Goal: Task Accomplishment & Management: Complete application form

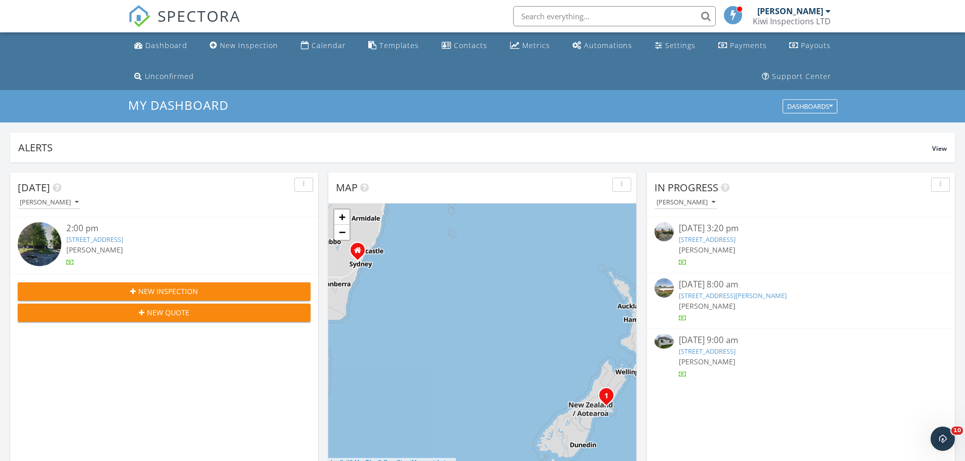
scroll to position [938, 981]
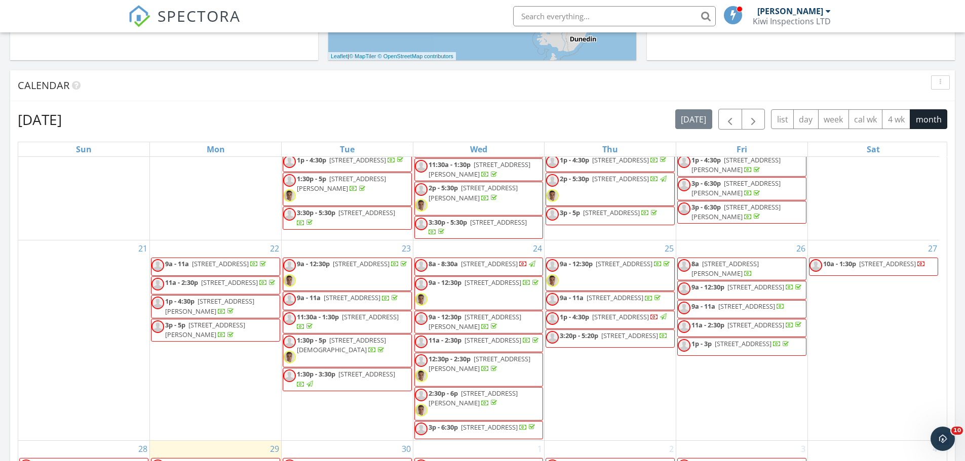
scroll to position [540, 0]
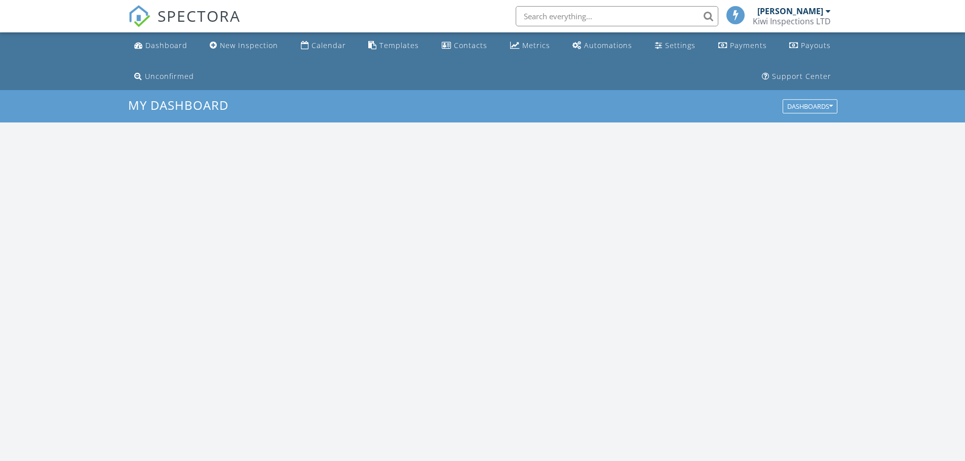
scroll to position [938, 981]
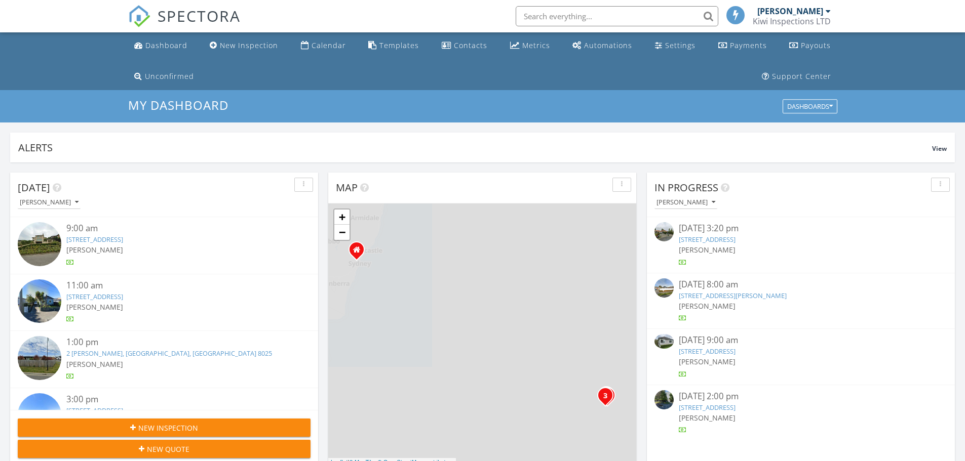
click at [736, 407] on link "56 Buchanans Rd, Christchurch, Canterbury Region 8042" at bounding box center [707, 407] width 57 height 9
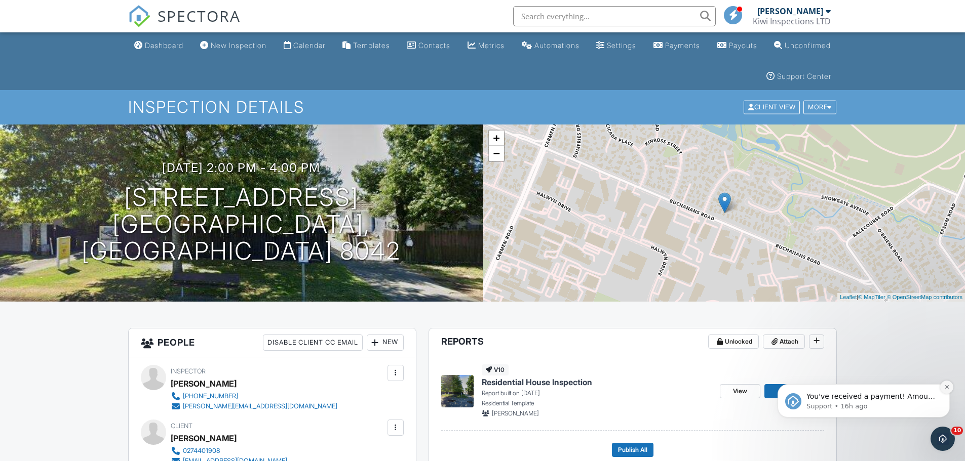
click at [947, 387] on icon "Dismiss notification" at bounding box center [947, 387] width 4 height 4
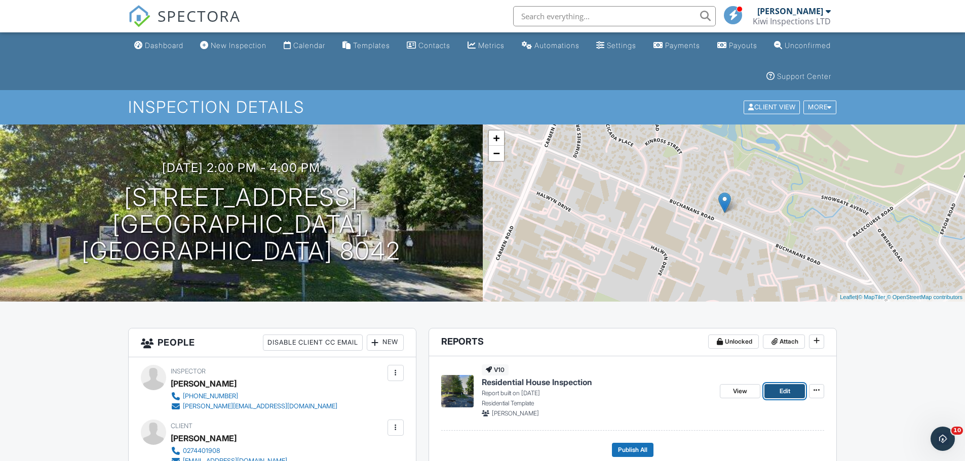
click at [794, 393] on link "Edit" at bounding box center [784, 391] width 41 height 14
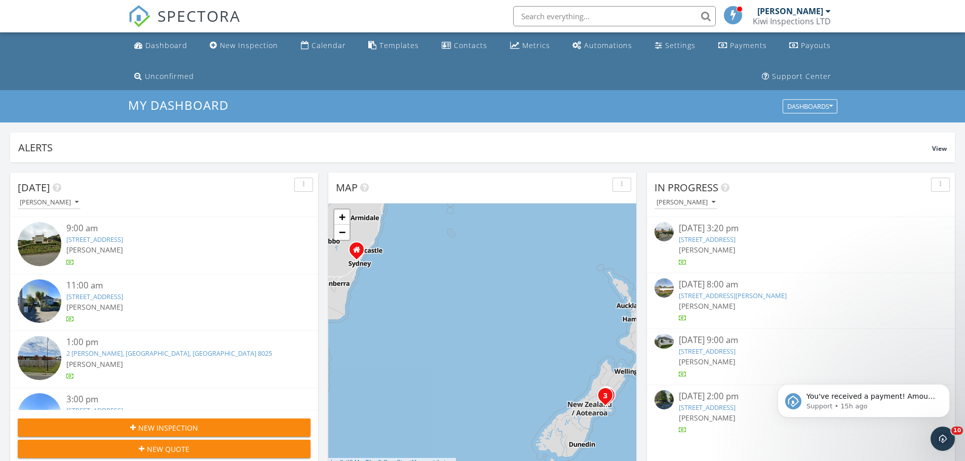
click at [736, 356] on link "49 Glenfield Cres, Christchurch, Canterbury Region 8052" at bounding box center [707, 351] width 57 height 9
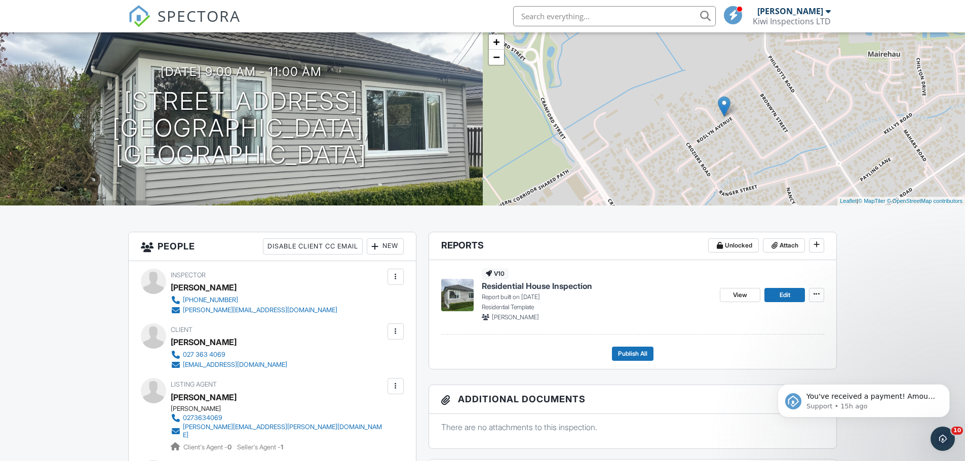
scroll to position [135, 0]
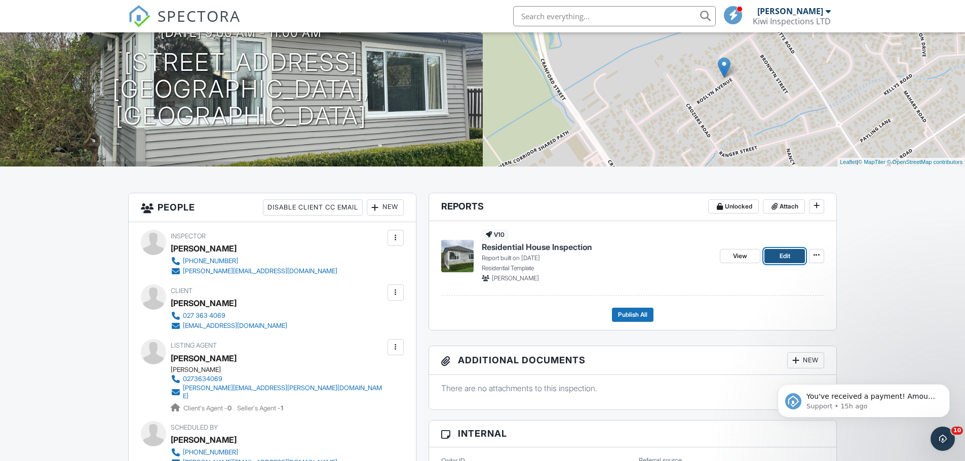
click at [776, 255] on link "Edit" at bounding box center [784, 256] width 41 height 14
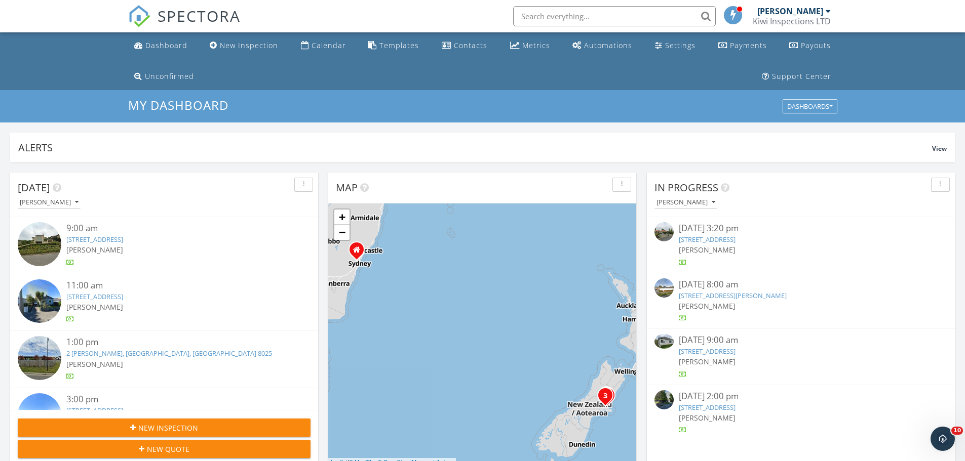
click at [719, 406] on link "56 Buchanans Rd, Christchurch, Canterbury Region 8042" at bounding box center [707, 407] width 57 height 9
click at [730, 352] on link "56 Buchanans Rd, Christchurch, Canterbury Region 8042" at bounding box center [707, 351] width 57 height 9
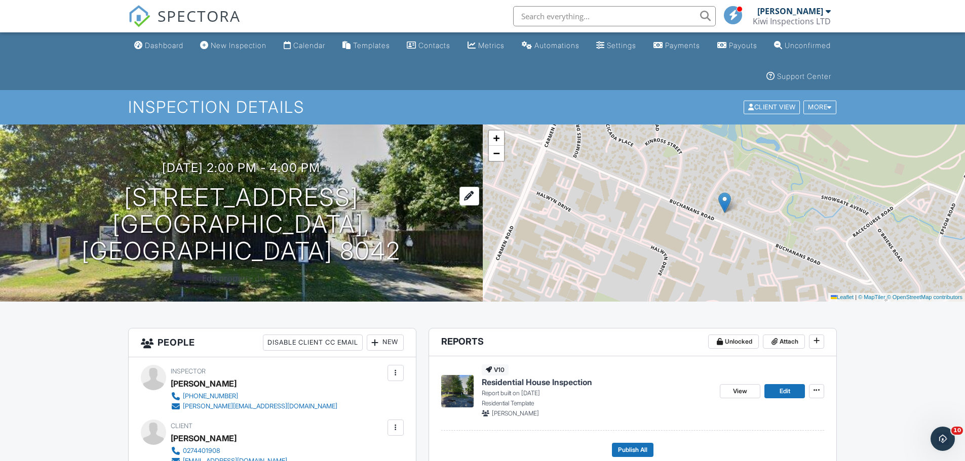
click at [272, 237] on h1 "56 Buchanans Rd Christchurch, Canterbury Region 8042" at bounding box center [241, 224] width 450 height 80
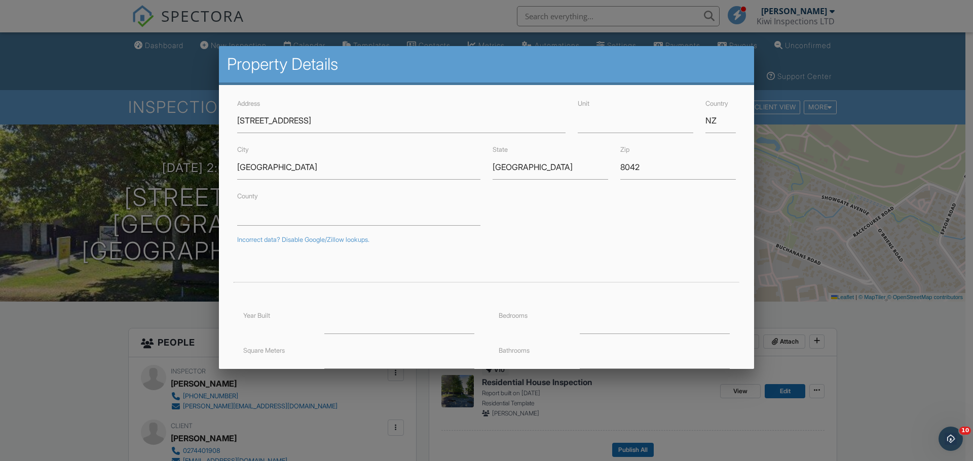
click at [68, 277] on div at bounding box center [486, 237] width 973 height 577
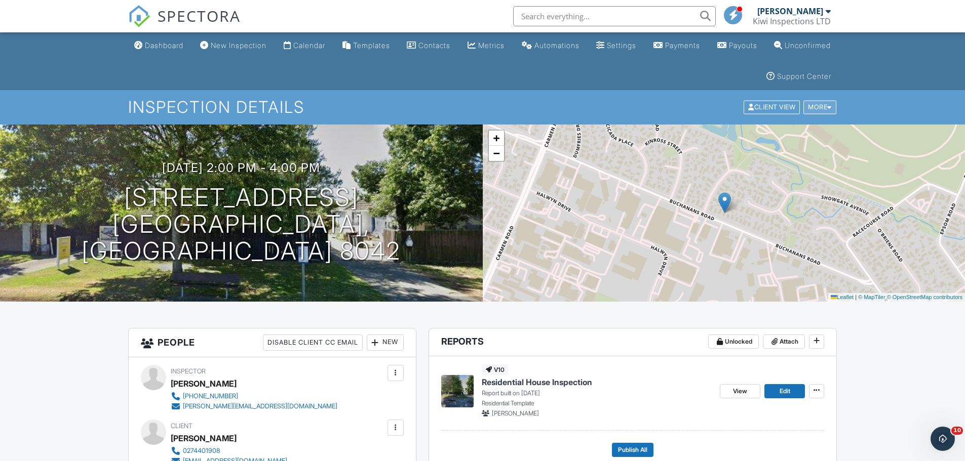
click at [820, 106] on div "More" at bounding box center [819, 108] width 33 height 14
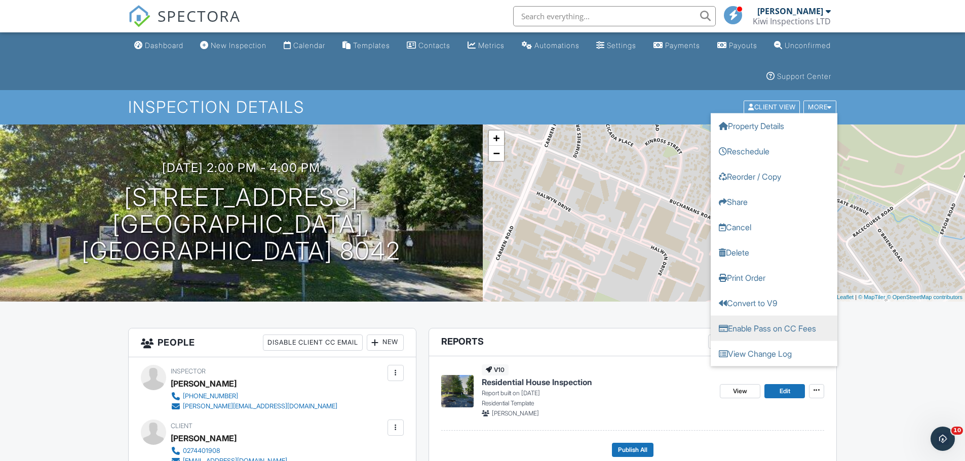
click at [806, 331] on link "Enable Pass on CC Fees" at bounding box center [774, 328] width 127 height 25
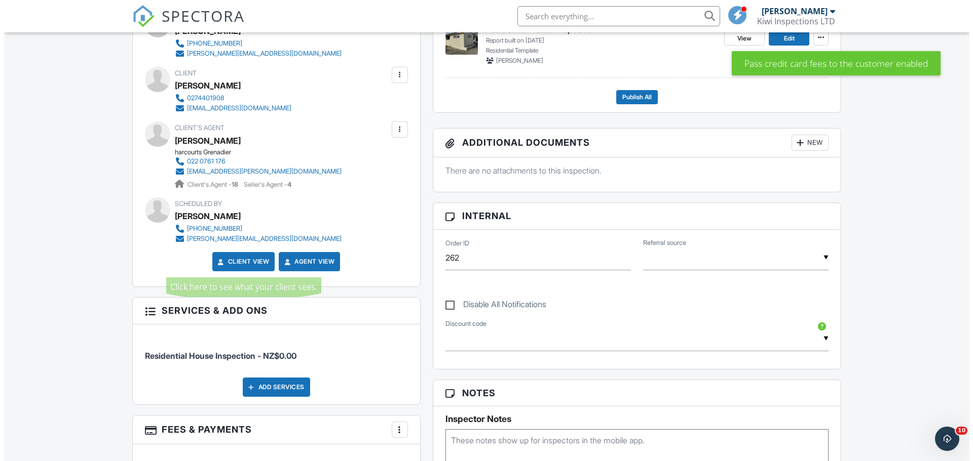
scroll to position [405, 0]
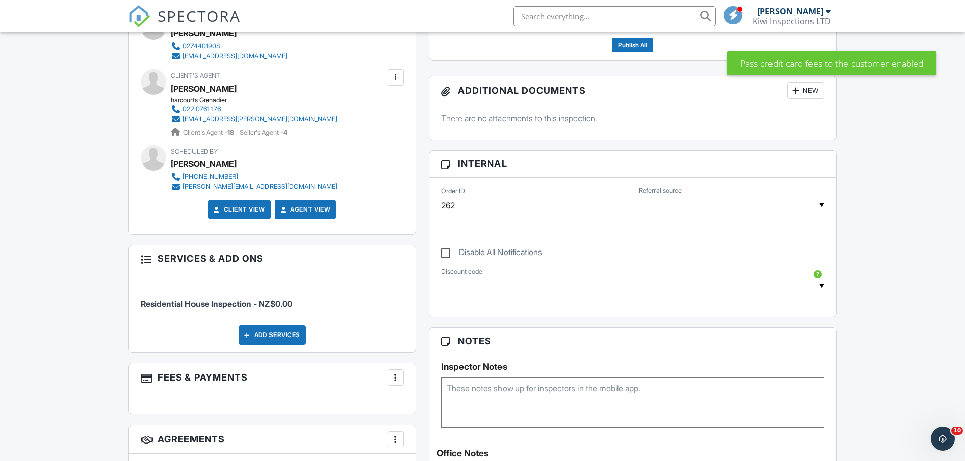
click at [283, 326] on div "Add Services" at bounding box center [272, 335] width 67 height 19
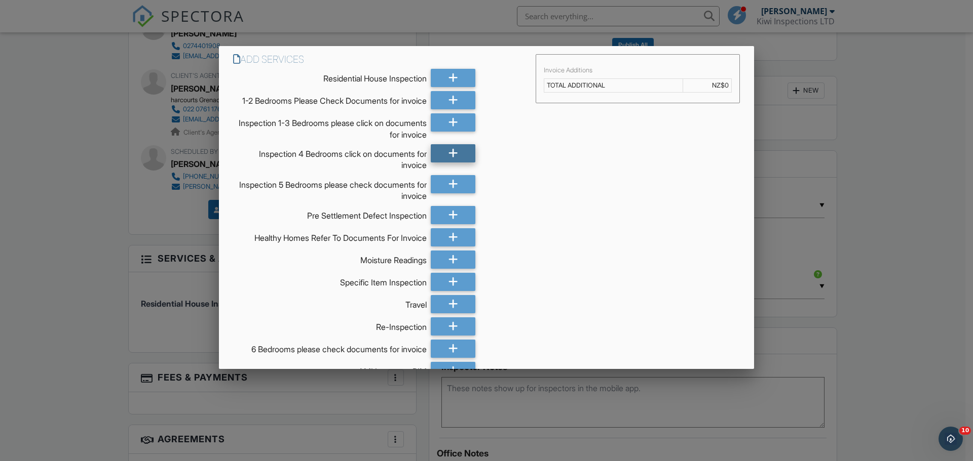
click at [448, 158] on icon at bounding box center [453, 153] width 10 height 18
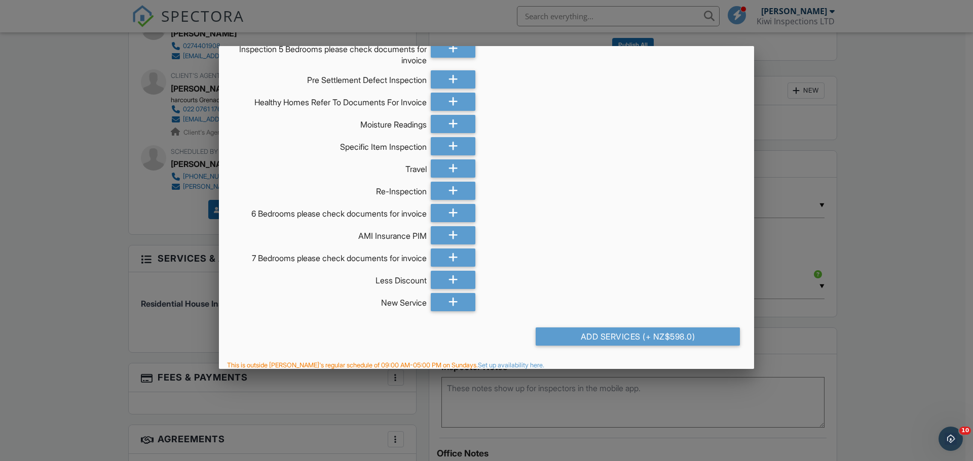
scroll to position [136, 0]
click at [668, 337] on div "Add Services (+ NZ$598.0)" at bounding box center [637, 336] width 204 height 18
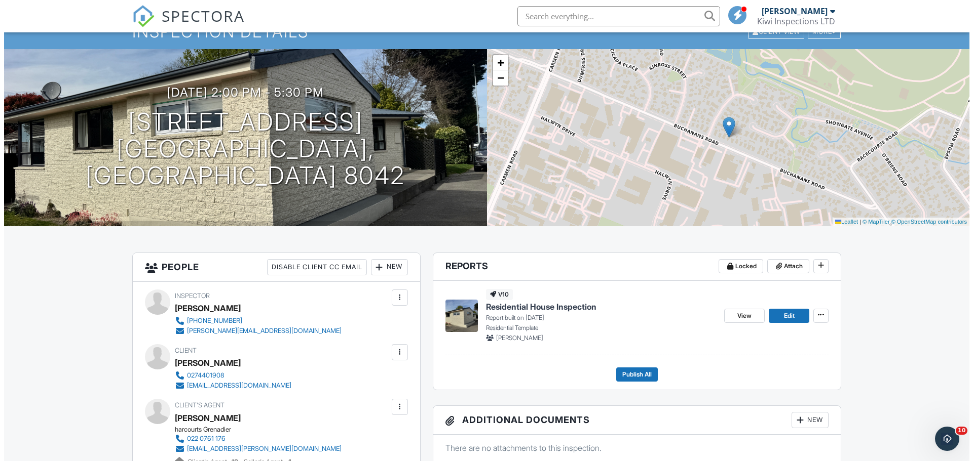
scroll to position [270, 0]
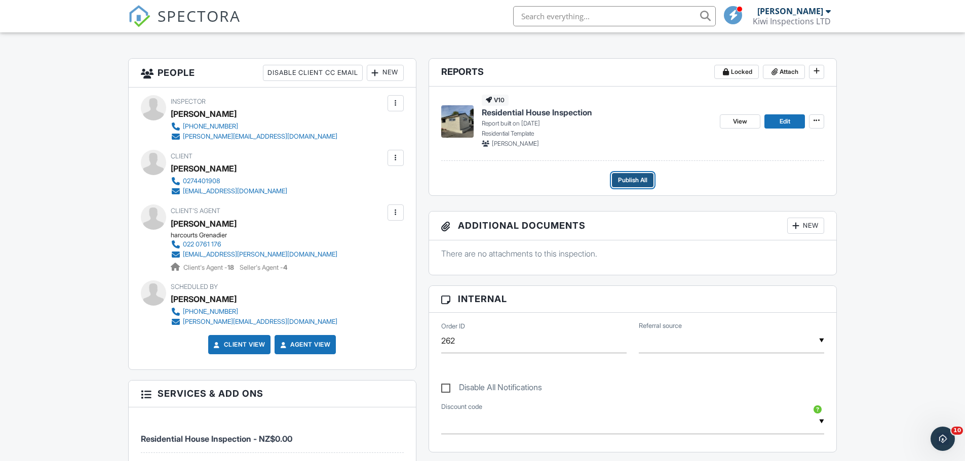
click at [644, 177] on span "Publish All" at bounding box center [632, 180] width 29 height 10
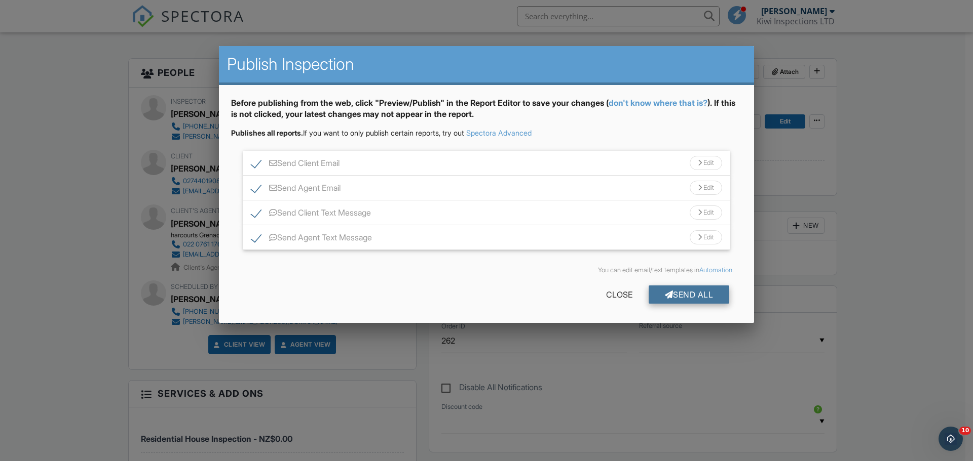
click at [665, 297] on div at bounding box center [669, 295] width 9 height 8
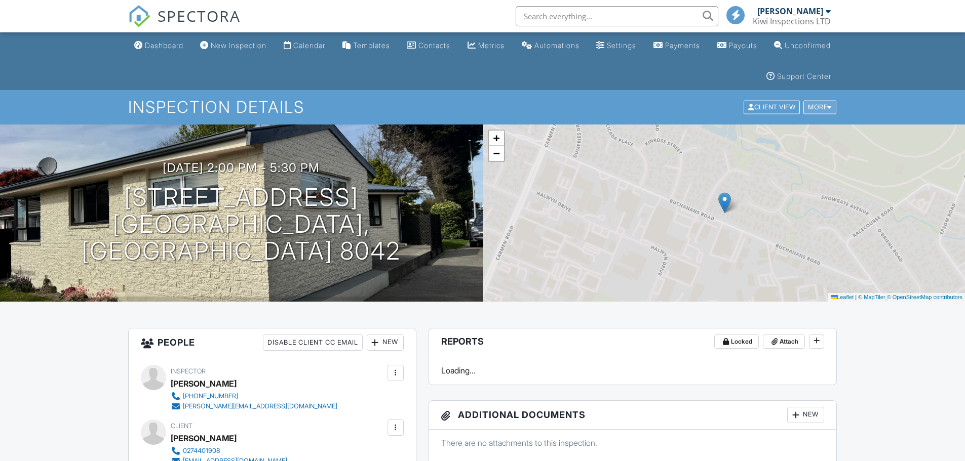
click at [822, 106] on div "More" at bounding box center [819, 108] width 33 height 14
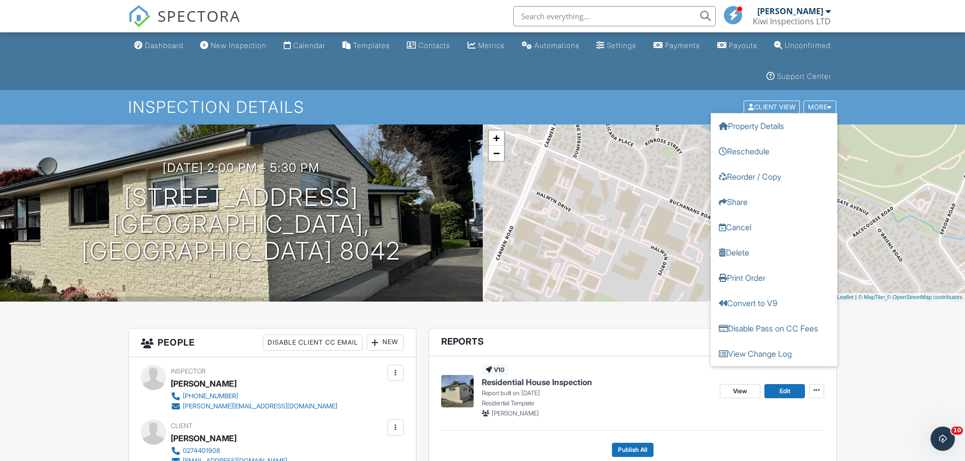
drag, startPoint x: 159, startPoint y: 41, endPoint x: 223, endPoint y: 31, distance: 64.5
click at [159, 41] on link "Dashboard" at bounding box center [158, 45] width 57 height 19
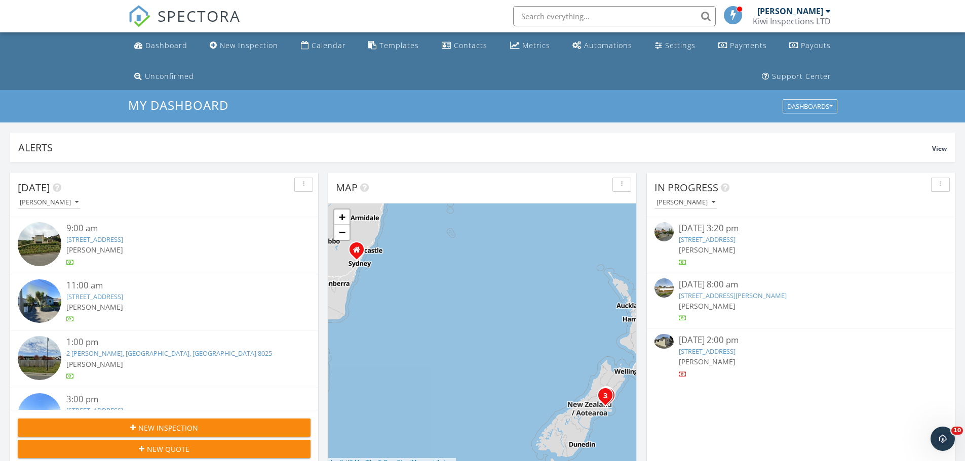
click at [711, 296] on link "3 Haslett Pl, Christchurch, Canterbury Region 8041" at bounding box center [733, 295] width 108 height 9
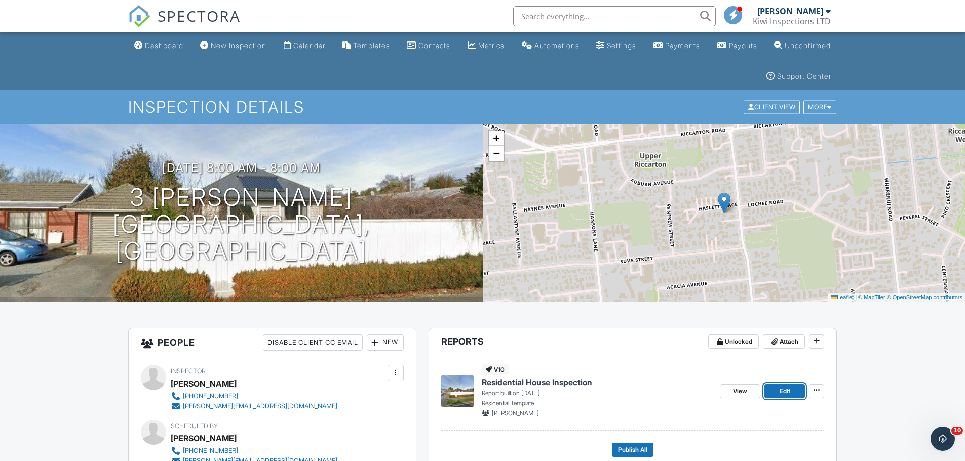
drag, startPoint x: 790, startPoint y: 388, endPoint x: 744, endPoint y: 379, distance: 46.4
click at [790, 388] on span "Edit" at bounding box center [785, 391] width 11 height 10
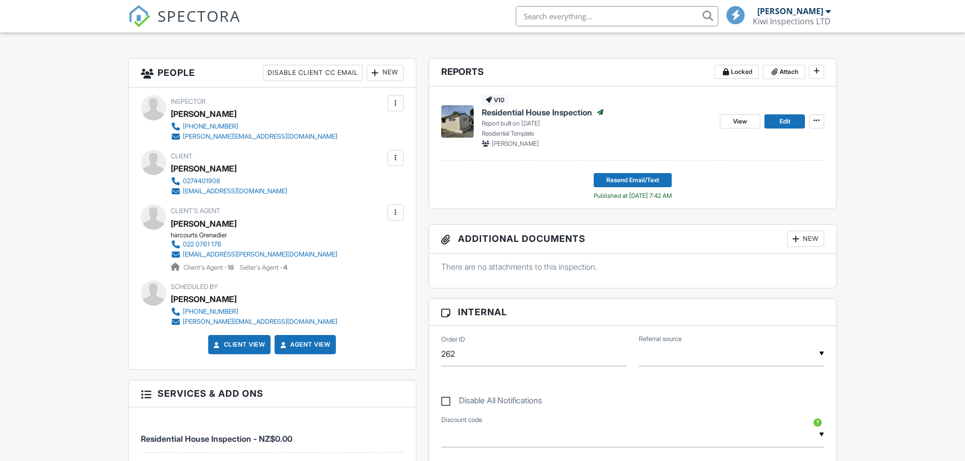
scroll to position [270, 0]
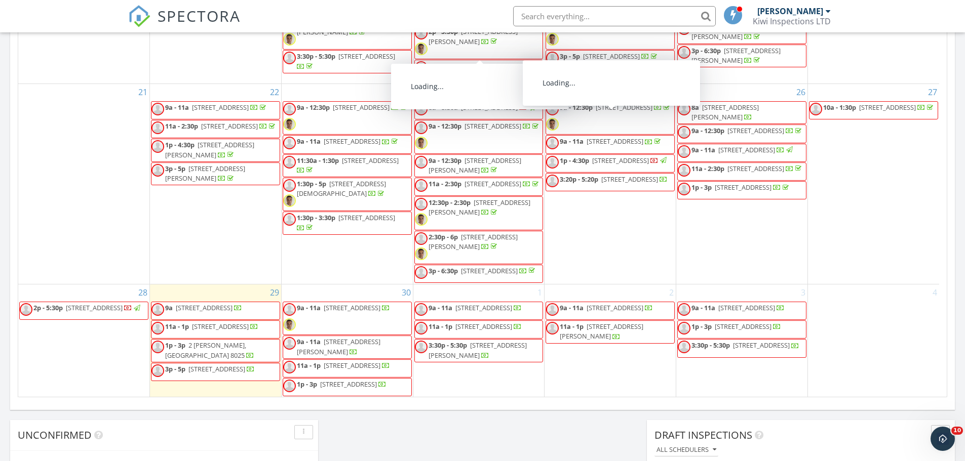
scroll to position [567, 0]
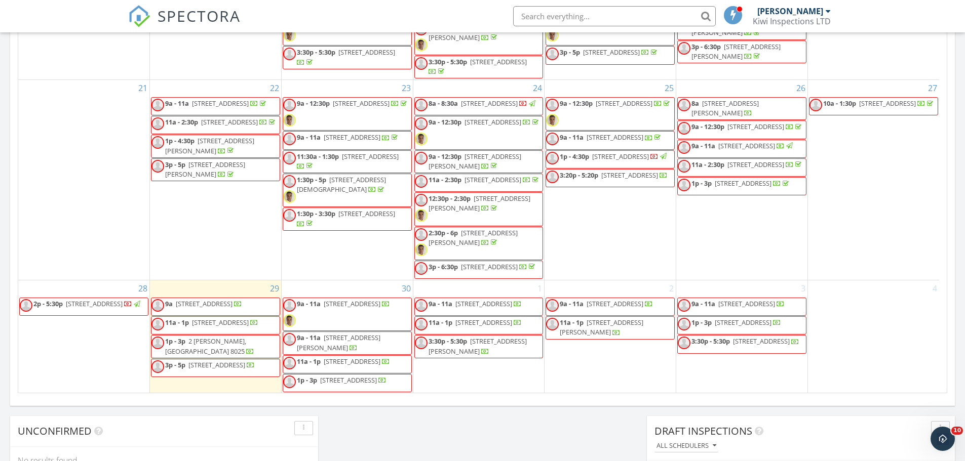
click at [345, 301] on span "9a - 11a 41 Onslow St 2, Christchurch 8014" at bounding box center [336, 314] width 107 height 30
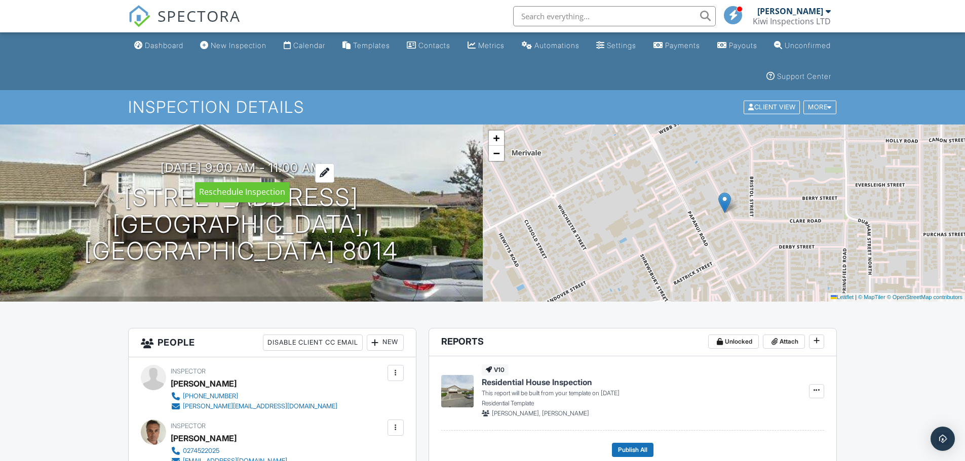
click at [334, 170] on div at bounding box center [324, 173] width 19 height 19
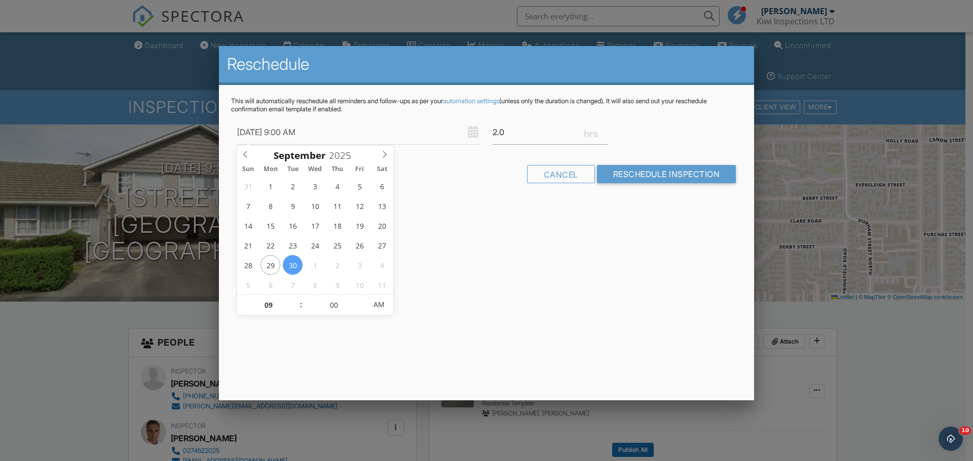
click at [13, 384] on div at bounding box center [486, 237] width 973 height 577
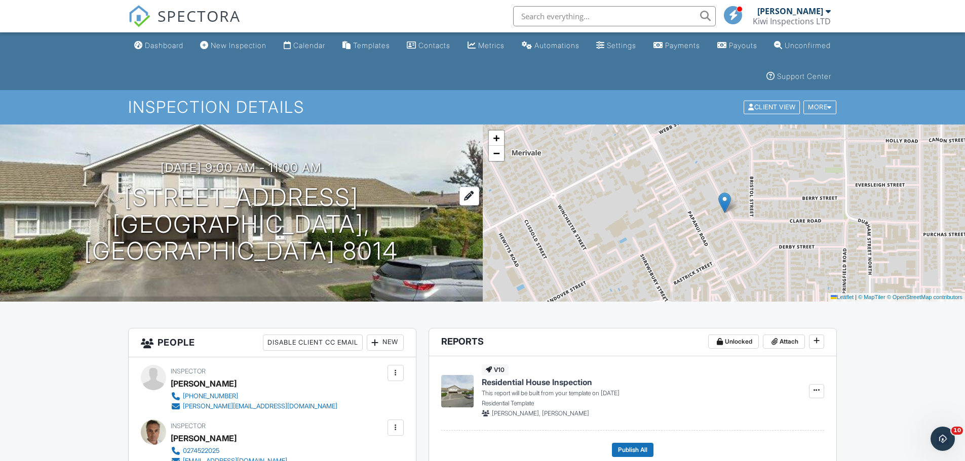
click at [200, 201] on h1 "41 Onslow St 2 Christchurch, Canterbury Region 8014" at bounding box center [241, 224] width 450 height 80
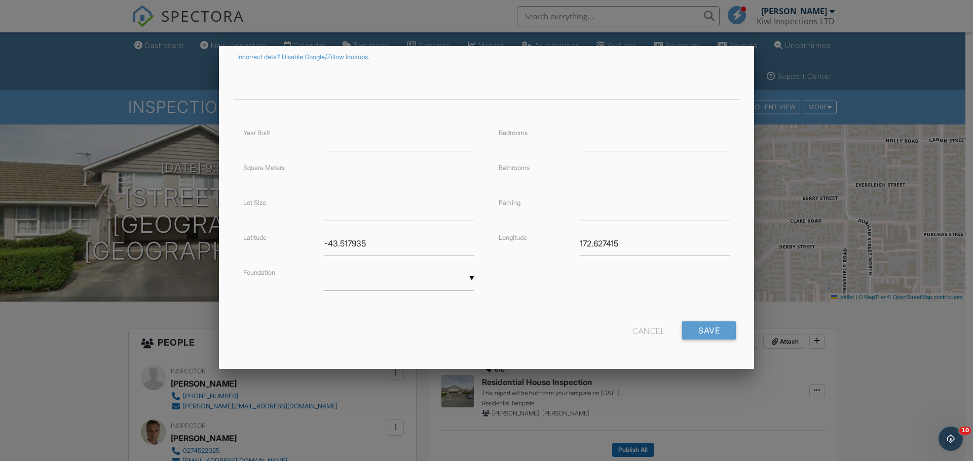
scroll to position [183, 0]
type input "[STREET_ADDRESS][PERSON_NAME]"
click at [695, 322] on input "Save" at bounding box center [709, 330] width 54 height 18
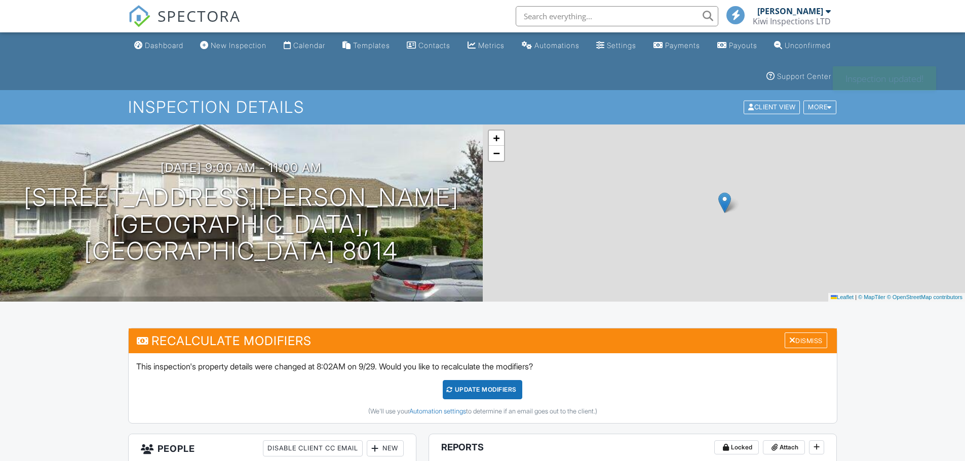
click at [466, 396] on div "UPDATE Modifiers" at bounding box center [483, 389] width 80 height 19
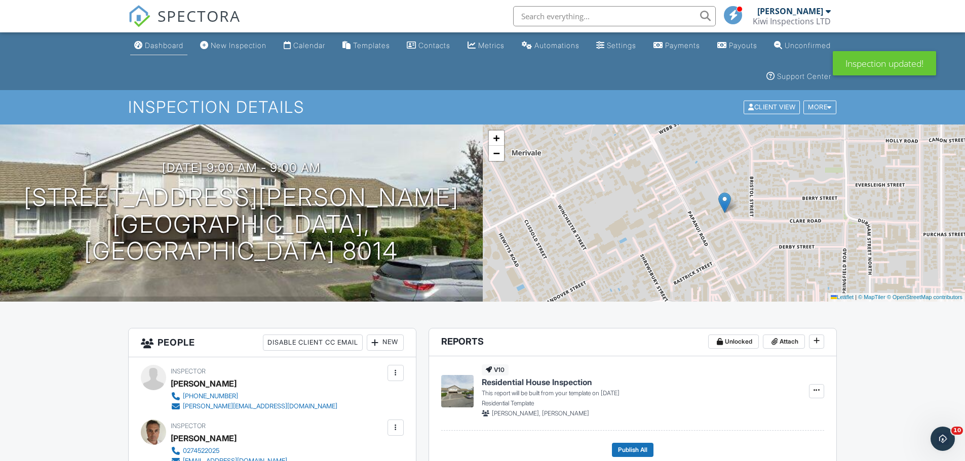
click at [176, 48] on div "Dashboard" at bounding box center [164, 45] width 38 height 9
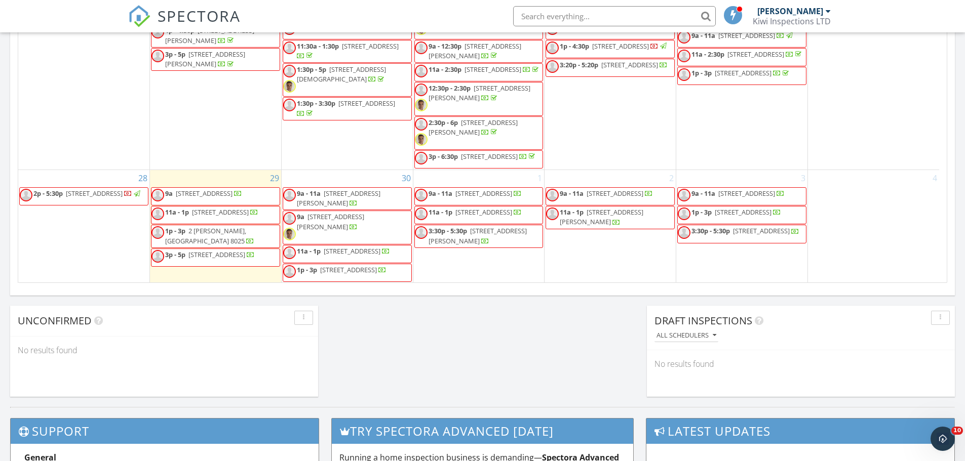
scroll to position [668, 0]
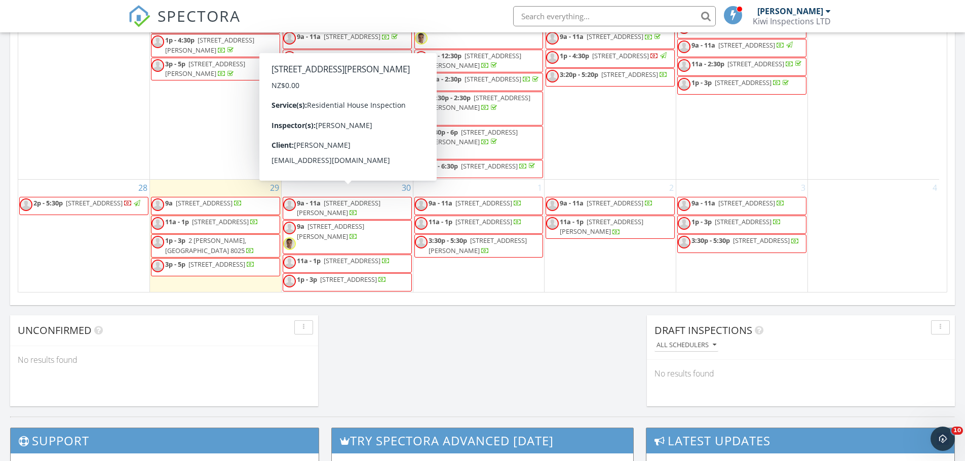
click at [352, 199] on span "[STREET_ADDRESS][PERSON_NAME]" at bounding box center [339, 208] width 84 height 19
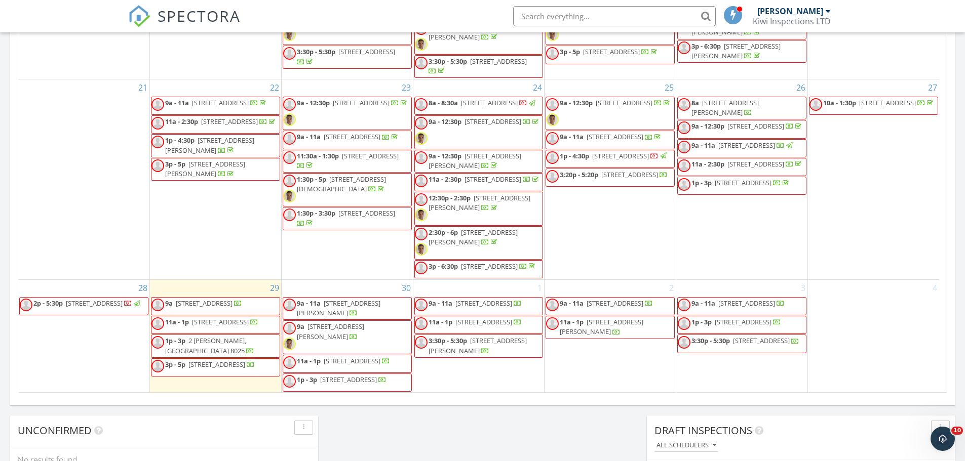
scroll to position [346, 0]
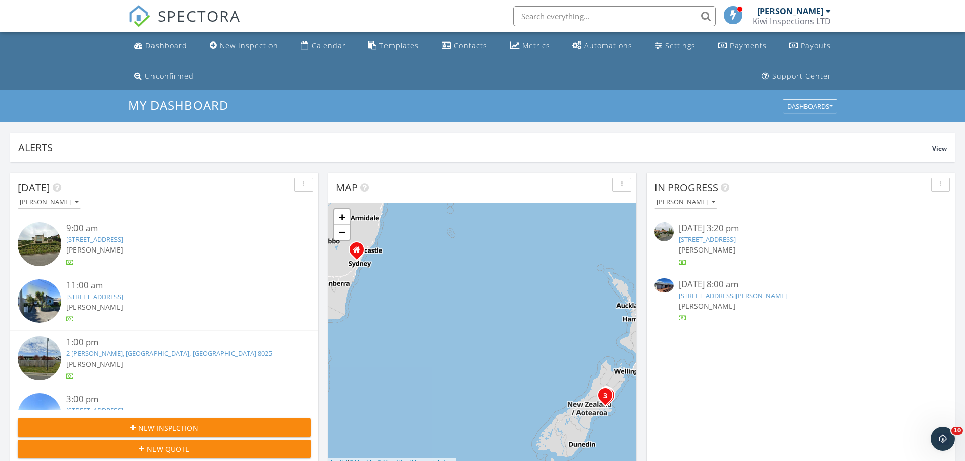
click at [740, 296] on link "[STREET_ADDRESS][PERSON_NAME]" at bounding box center [733, 295] width 108 height 9
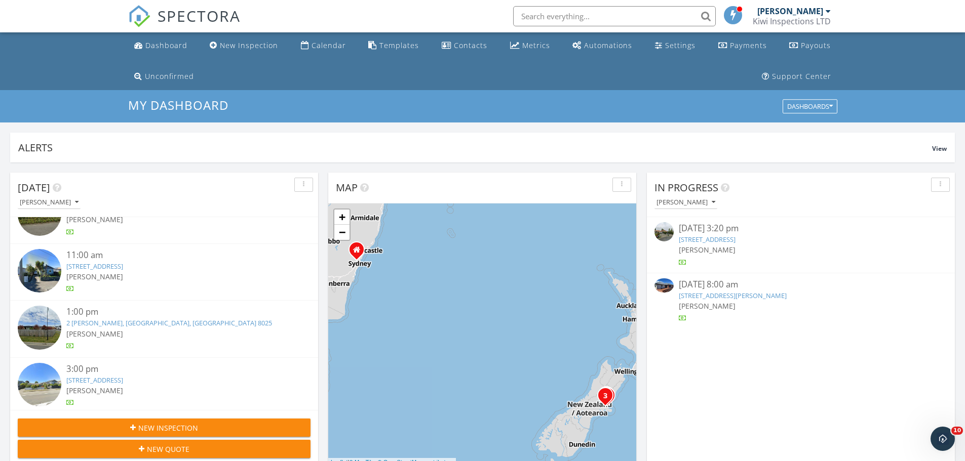
scroll to position [74, 0]
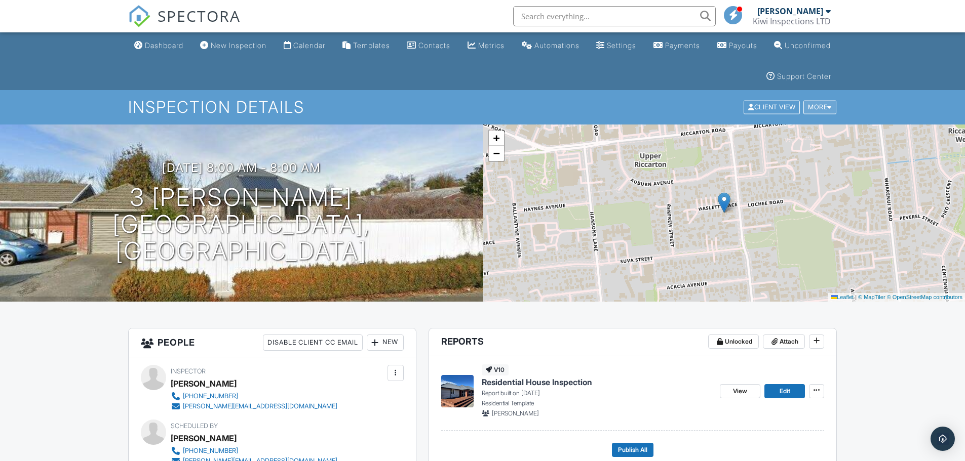
click at [822, 103] on div "More" at bounding box center [819, 108] width 33 height 14
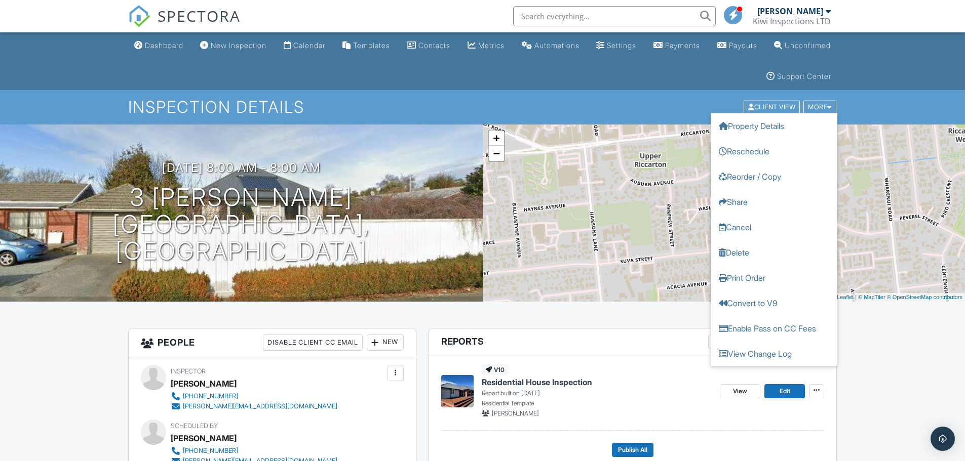
click at [760, 325] on link "Enable Pass on CC Fees" at bounding box center [774, 328] width 127 height 25
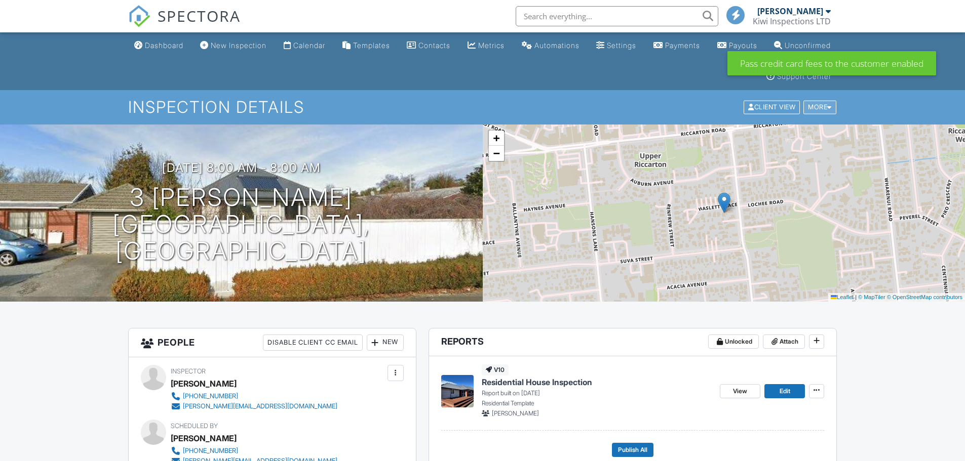
click at [817, 103] on div "More" at bounding box center [819, 108] width 33 height 14
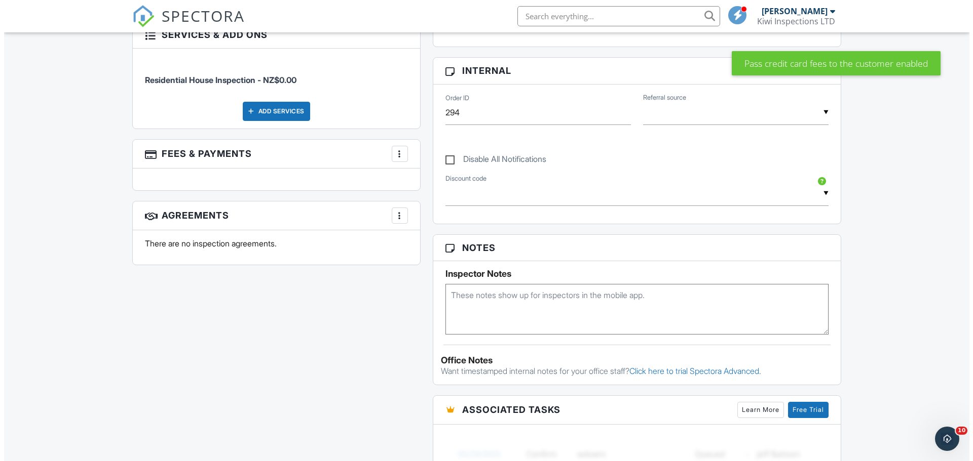
scroll to position [540, 0]
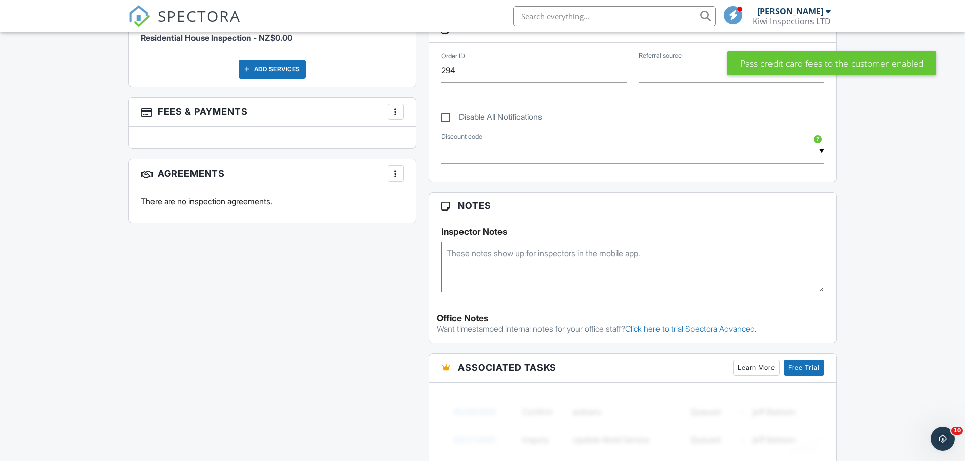
click at [291, 68] on div "Add Services" at bounding box center [272, 69] width 67 height 19
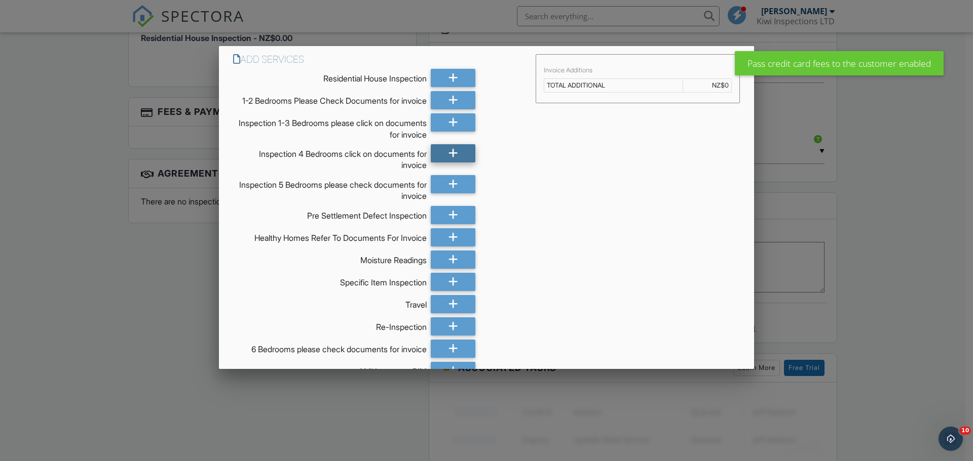
click at [449, 158] on icon at bounding box center [453, 153] width 10 height 18
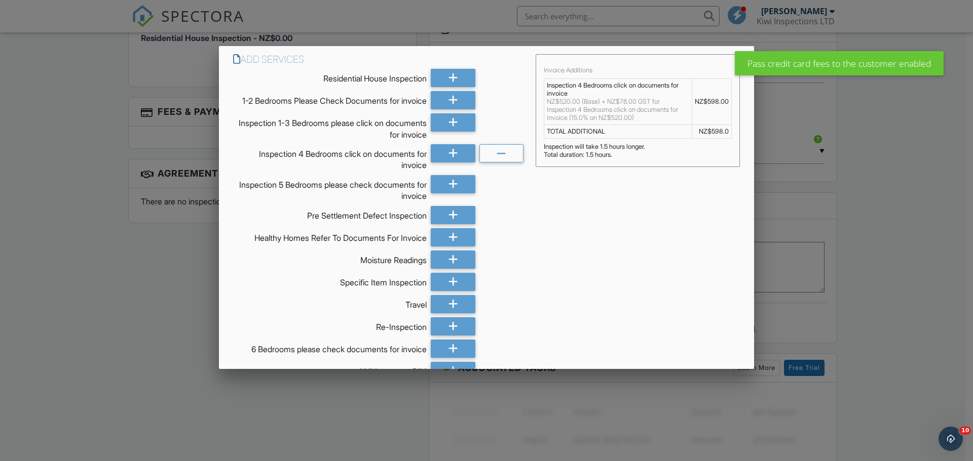
scroll to position [136, 0]
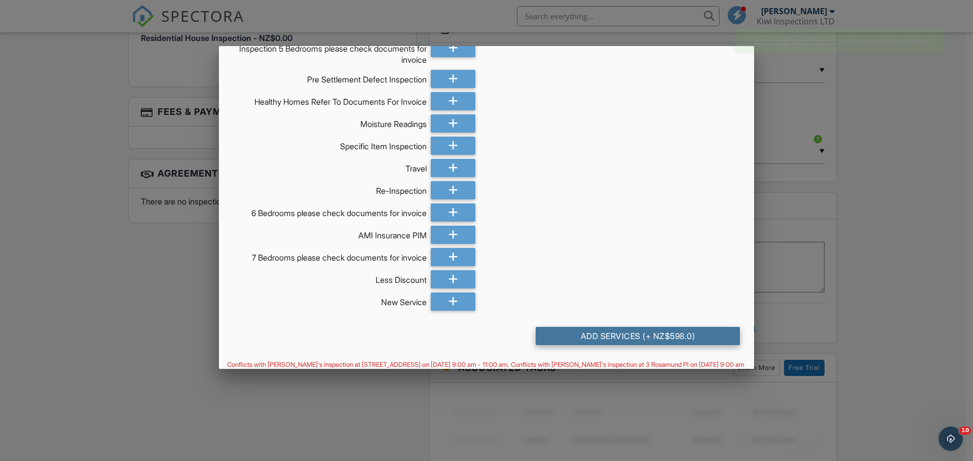
click at [693, 341] on div "Add Services (+ NZ$598.0)" at bounding box center [637, 336] width 204 height 18
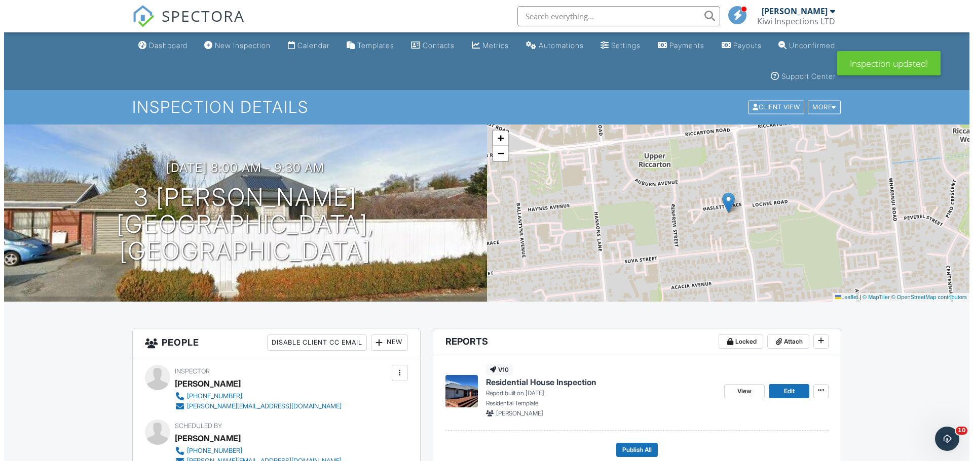
scroll to position [135, 0]
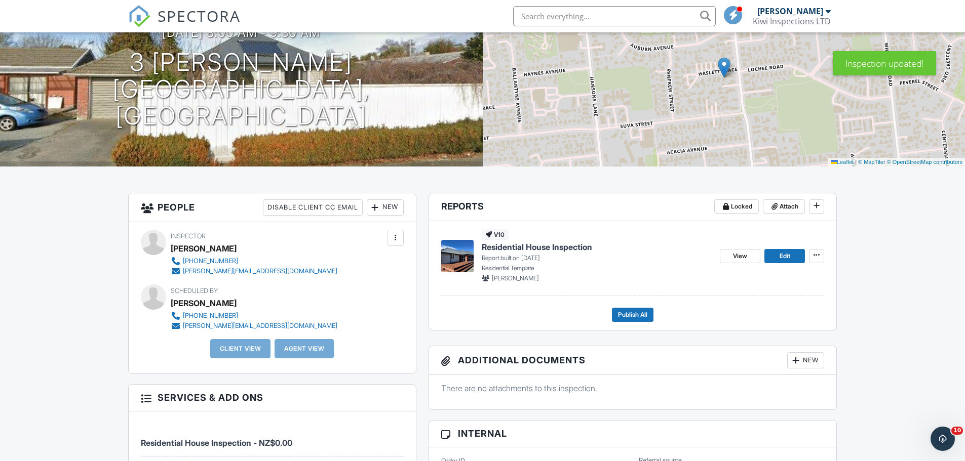
click at [389, 204] on div "New" at bounding box center [385, 208] width 37 height 16
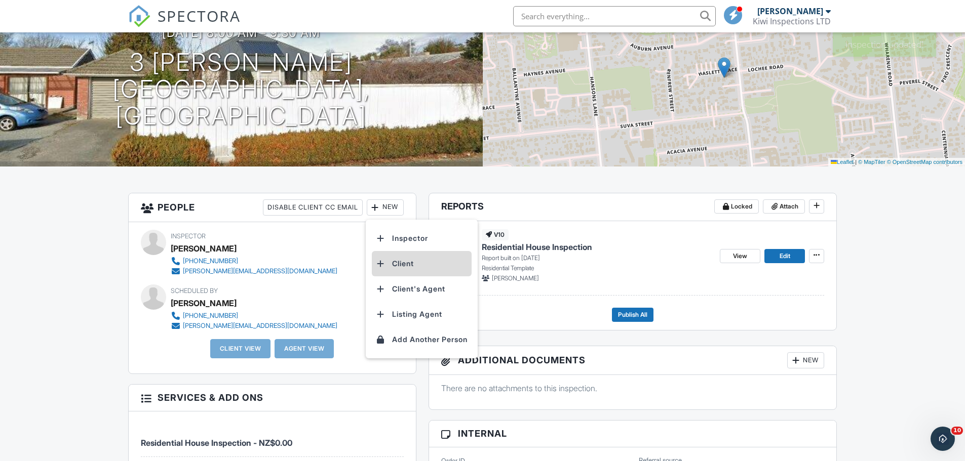
click at [404, 262] on li "Client" at bounding box center [422, 263] width 100 height 25
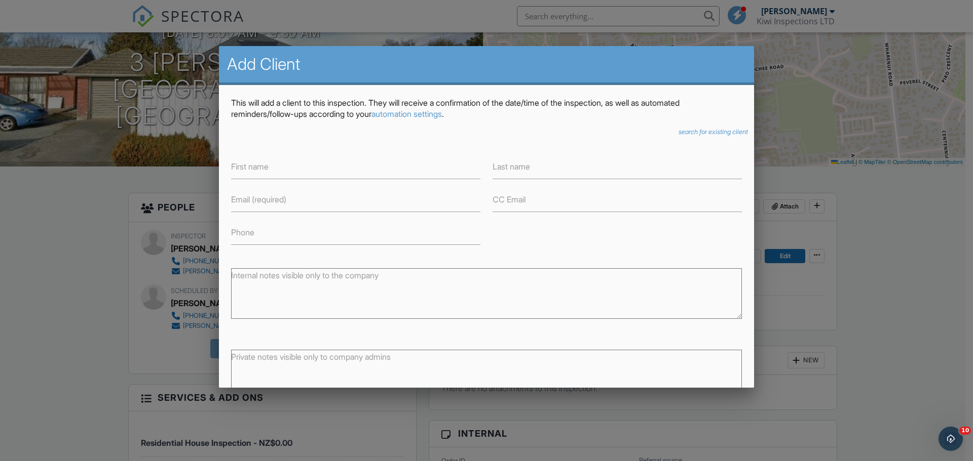
click at [241, 233] on label "Phone" at bounding box center [242, 232] width 23 height 11
click at [241, 233] on input "Phone" at bounding box center [355, 232] width 249 height 25
click at [249, 206] on input "Email (required)" at bounding box center [355, 199] width 249 height 25
paste input "[EMAIL_ADDRESS][DOMAIN_NAME]"
type input "[EMAIL_ADDRESS][DOMAIN_NAME]"
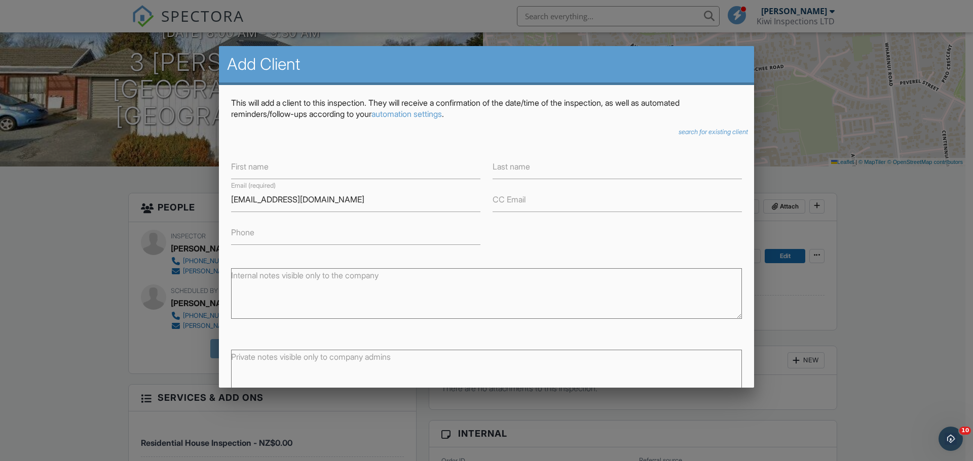
click at [258, 168] on label "First name" at bounding box center [249, 166] width 37 height 11
click at [258, 168] on input "First name" at bounding box center [355, 166] width 249 height 25
paste input "[PERSON_NAME]"
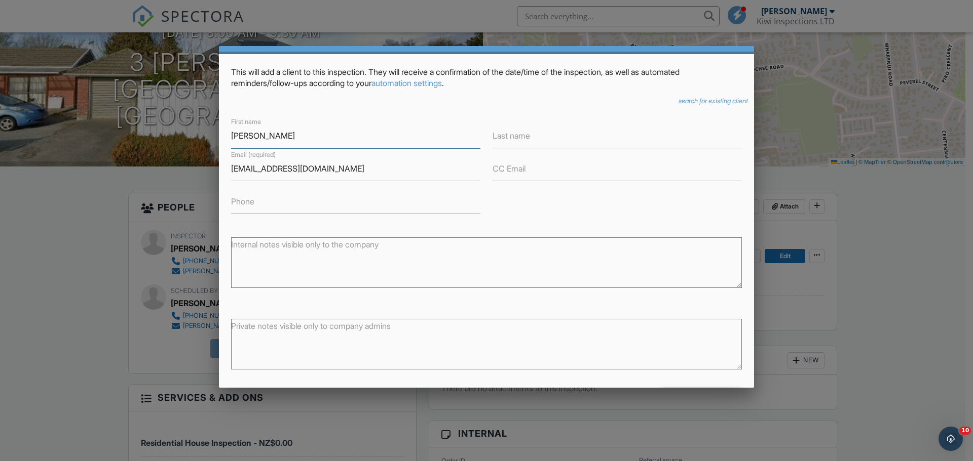
scroll to position [69, 0]
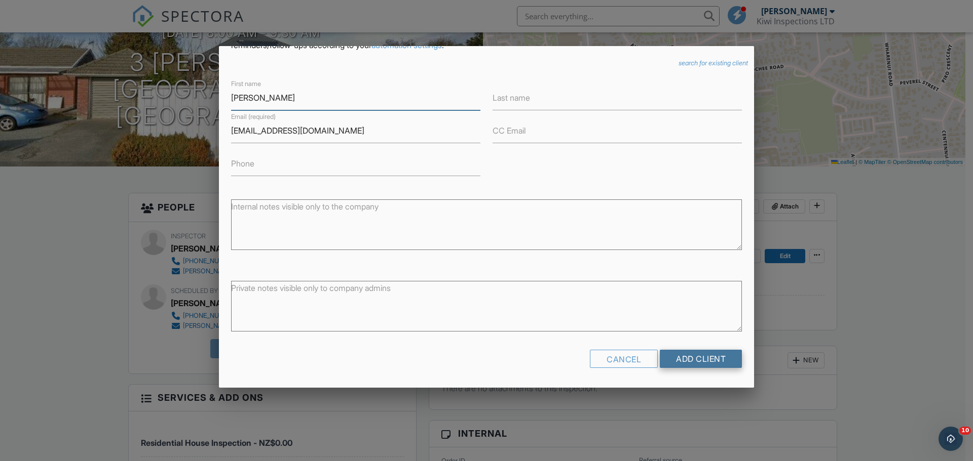
type input "[PERSON_NAME]"
click at [700, 364] on input "Add Client" at bounding box center [701, 359] width 82 height 18
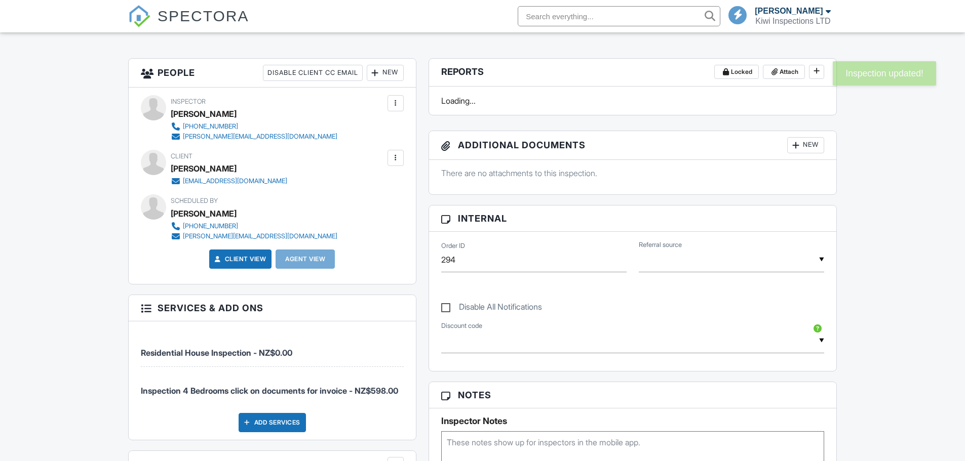
scroll to position [270, 0]
click at [382, 76] on div "New" at bounding box center [385, 73] width 37 height 16
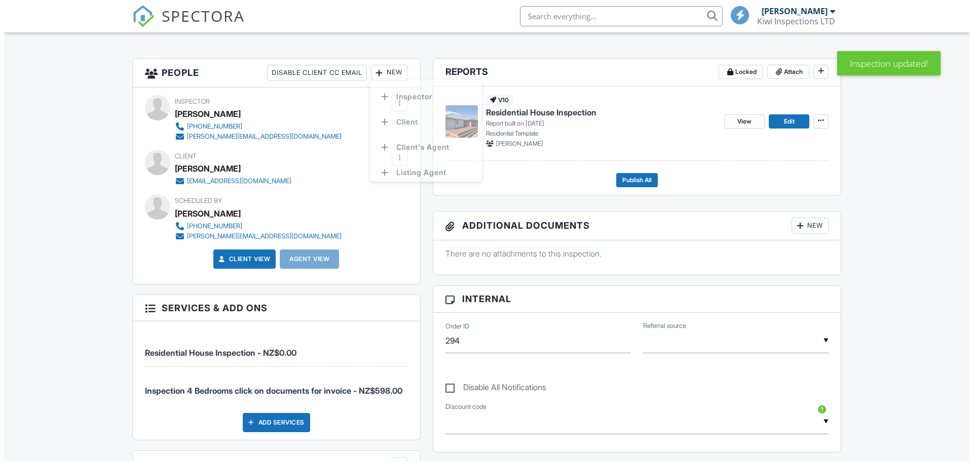
scroll to position [0, 0]
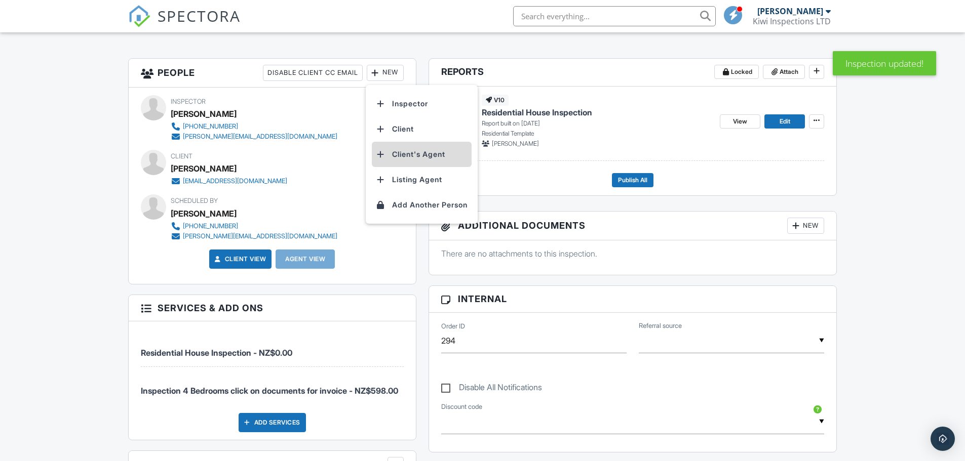
click at [415, 154] on li "Client's Agent" at bounding box center [422, 154] width 100 height 25
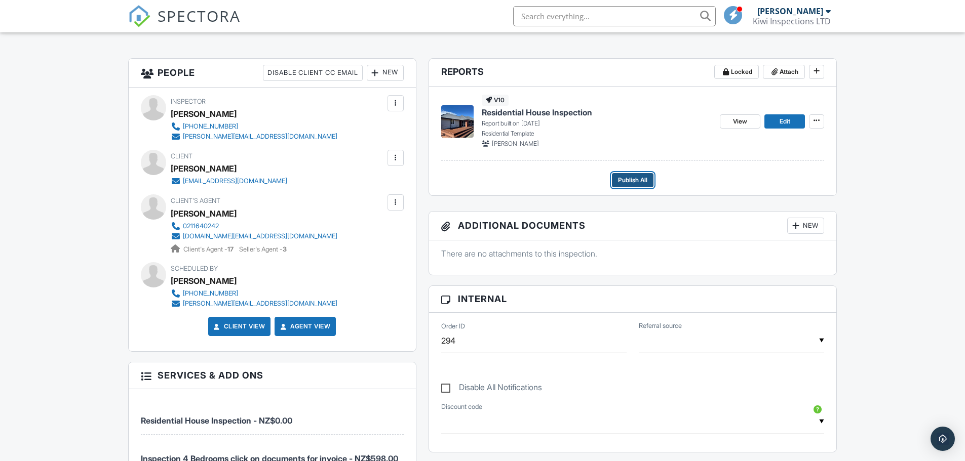
click at [648, 179] on button "Publish All" at bounding box center [633, 180] width 42 height 14
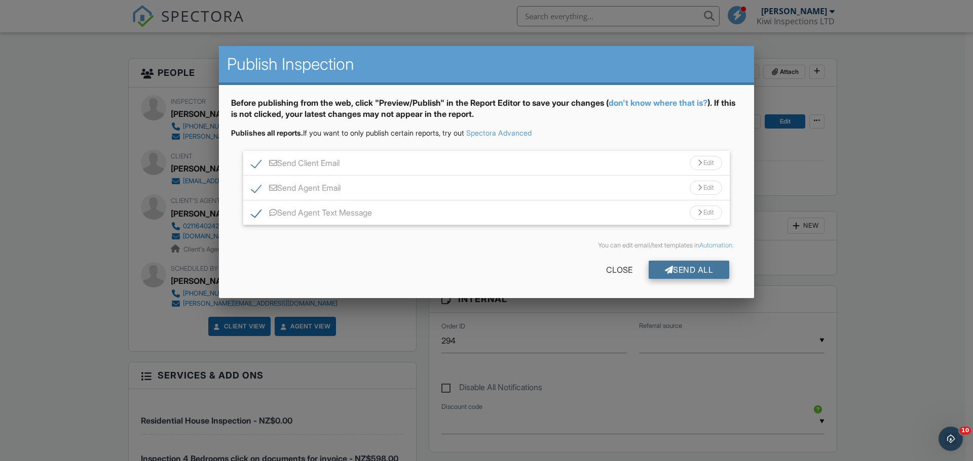
click at [686, 266] on div "Send All" at bounding box center [688, 270] width 81 height 18
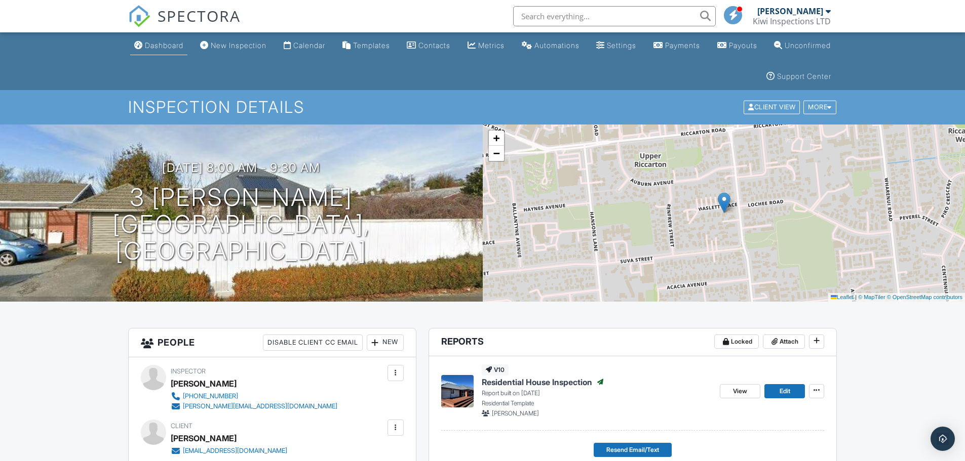
click at [175, 46] on div "Dashboard" at bounding box center [164, 45] width 38 height 9
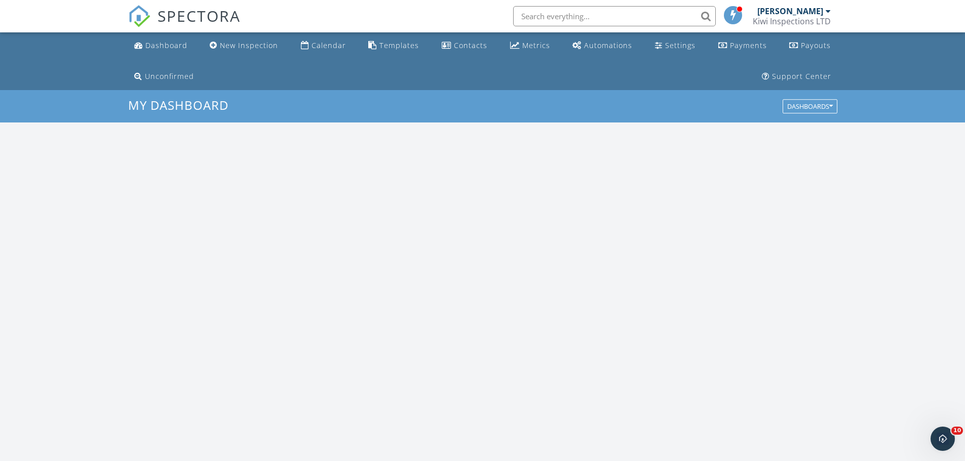
scroll to position [938, 981]
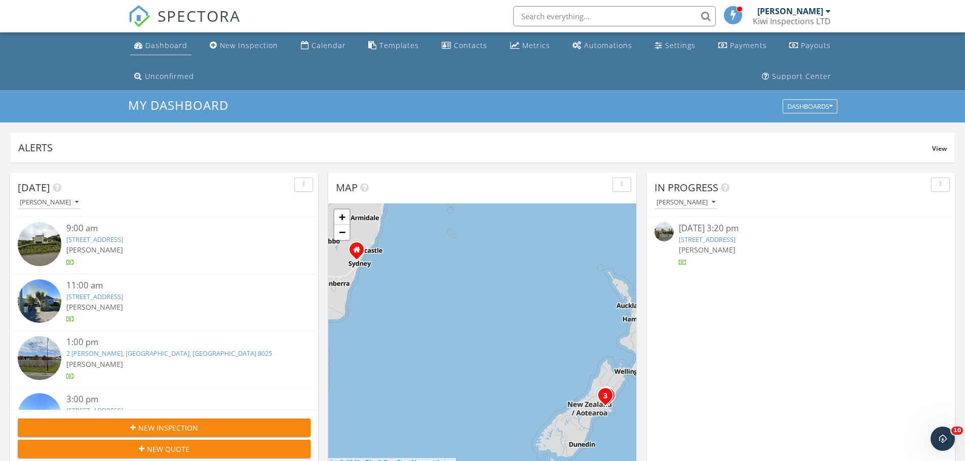
click at [169, 49] on div "Dashboard" at bounding box center [166, 46] width 42 height 10
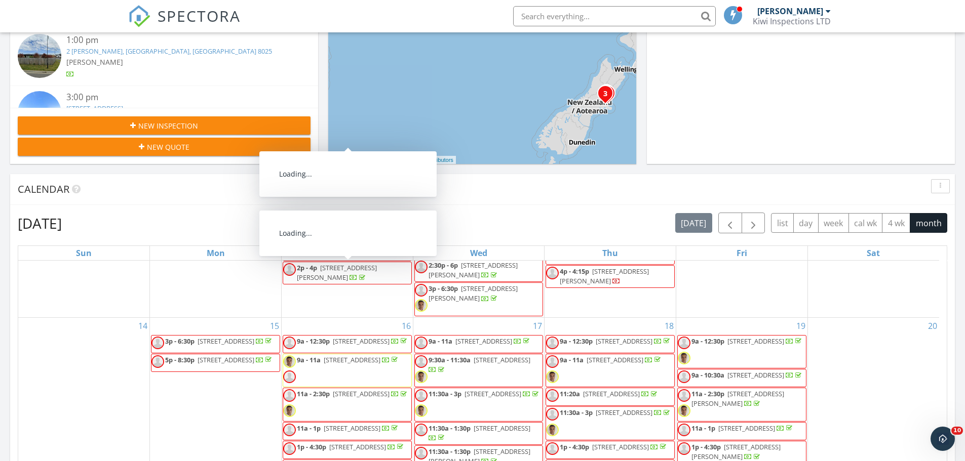
scroll to position [481, 0]
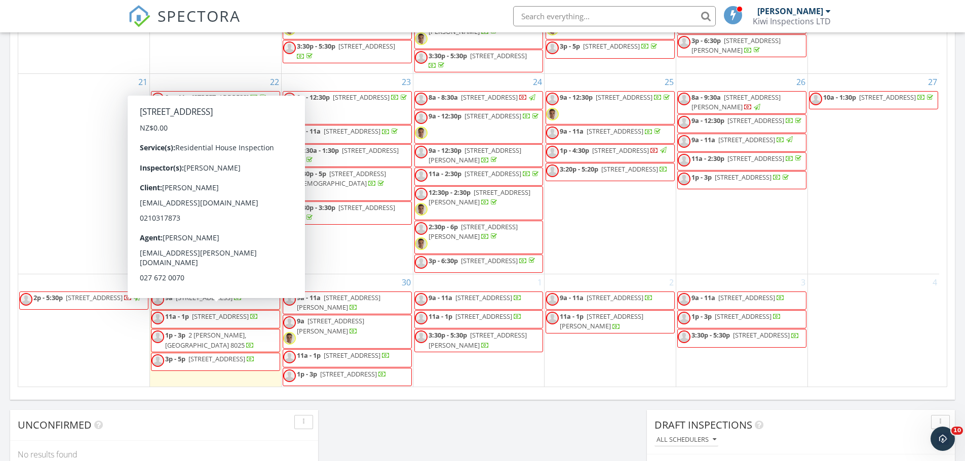
click at [227, 312] on span "19 Gibbon St, Christchurch 8023" at bounding box center [220, 316] width 57 height 9
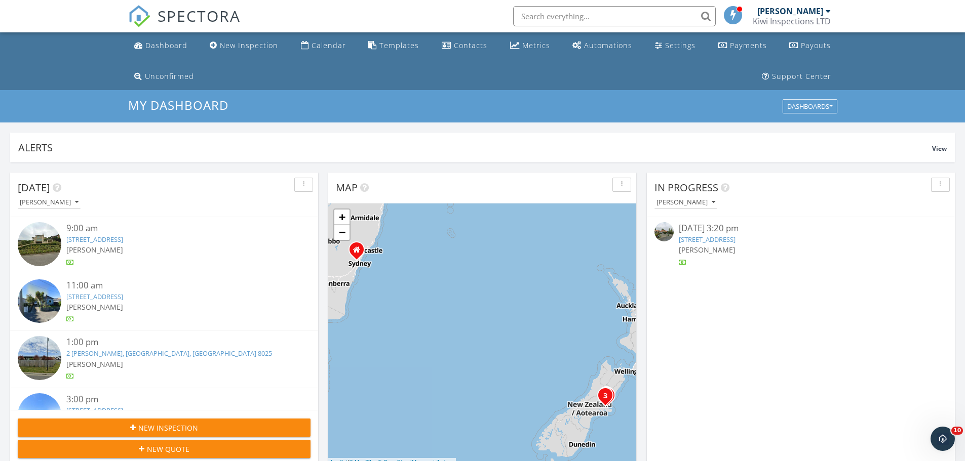
click at [537, 19] on input "text" at bounding box center [614, 16] width 203 height 20
type input "haslet"
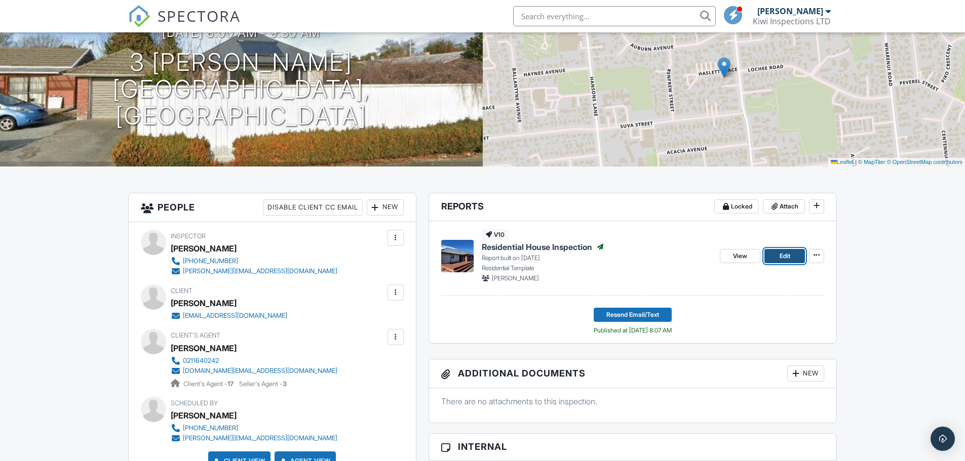
click at [787, 254] on span "Edit" at bounding box center [785, 256] width 11 height 10
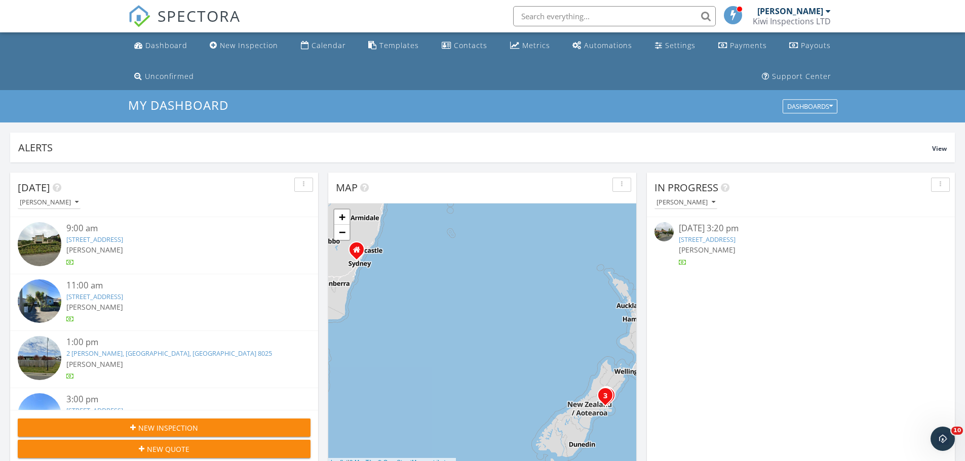
click at [756, 342] on div "In Progress [PERSON_NAME] [DATE] 3:20 pm [GEOGRAPHIC_DATA] 8051 [PERSON_NAME]" at bounding box center [801, 320] width 308 height 294
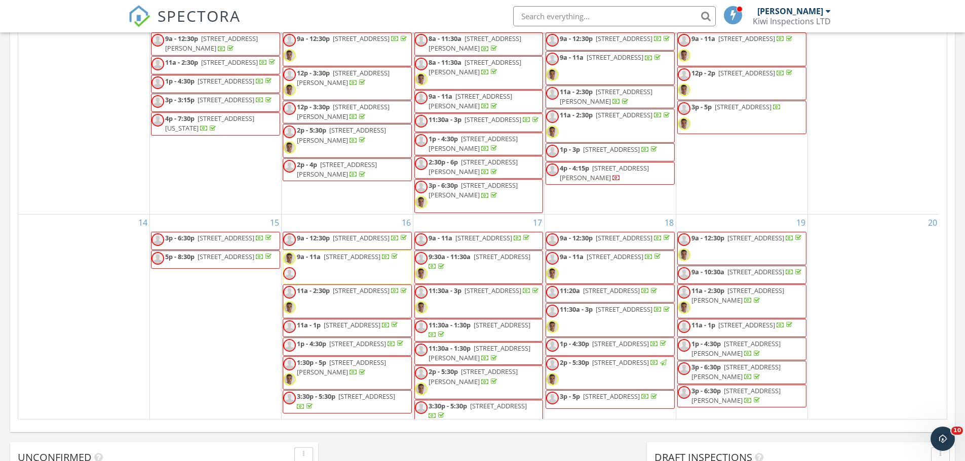
scroll to position [481, 0]
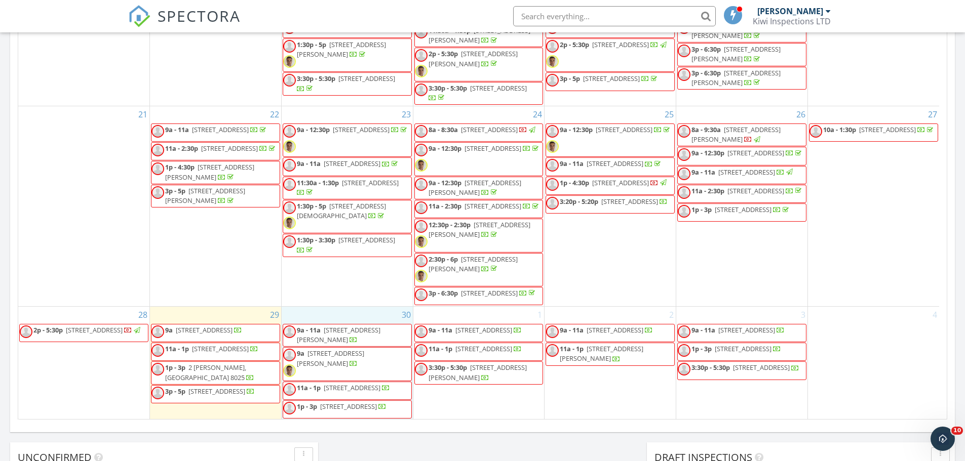
click at [360, 307] on div "30 9a - 11a [STREET_ADDRESS][PERSON_NAME] 9a [STREET_ADDRESS][PERSON_NAME] 11a …" at bounding box center [347, 363] width 131 height 113
click at [365, 260] on link "Inspection" at bounding box center [347, 263] width 52 height 16
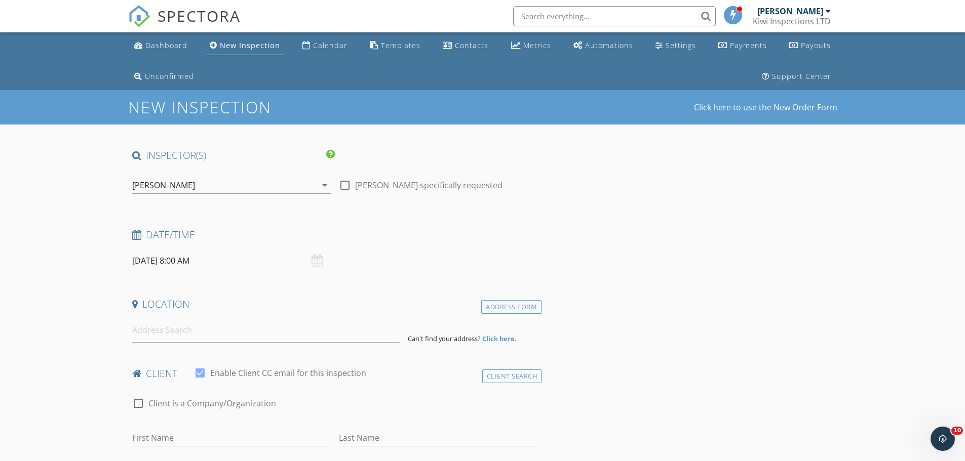
click at [213, 260] on input "[DATE] 8:00 AM" at bounding box center [231, 261] width 199 height 25
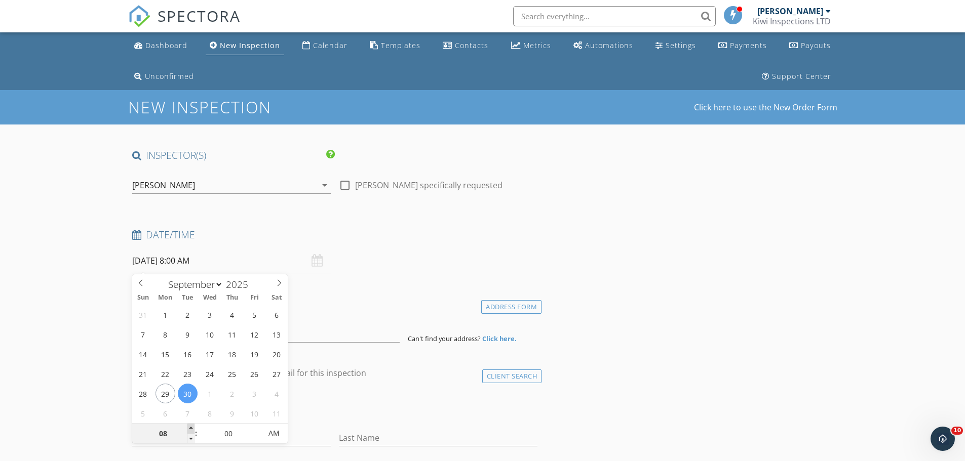
type input "09"
type input "[DATE] 9:00 AM"
click at [192, 427] on span at bounding box center [190, 429] width 7 height 10
type input "10"
type input "[DATE] 10:00 AM"
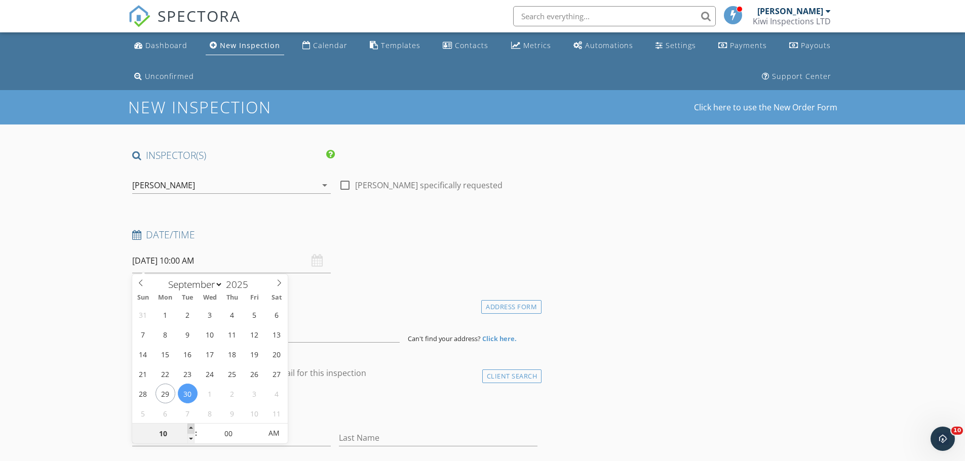
click at [192, 427] on span at bounding box center [190, 429] width 7 height 10
type input "11"
type input "[DATE] 11:00 AM"
click at [192, 427] on span at bounding box center [190, 429] width 7 height 10
type input "05"
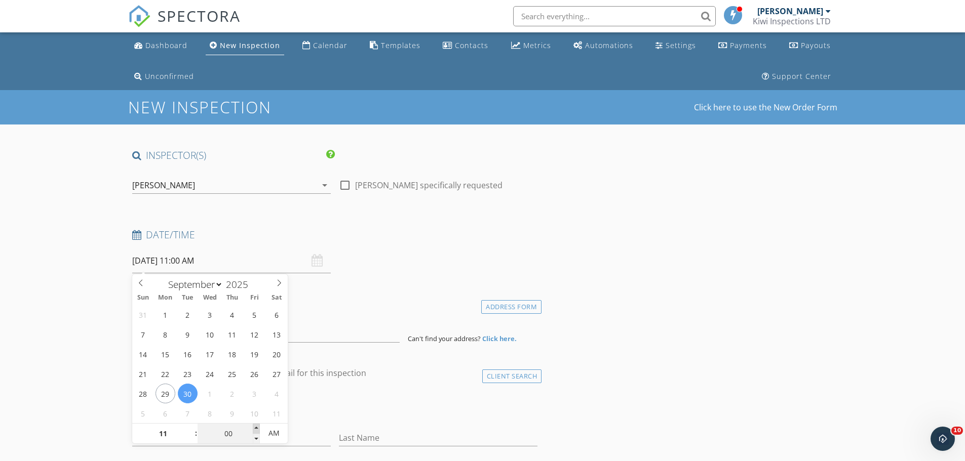
type input "[DATE] 11:05 AM"
click at [256, 427] on span at bounding box center [256, 429] width 7 height 10
type input "10"
type input "[DATE] 11:10 AM"
click at [256, 427] on span at bounding box center [256, 429] width 7 height 10
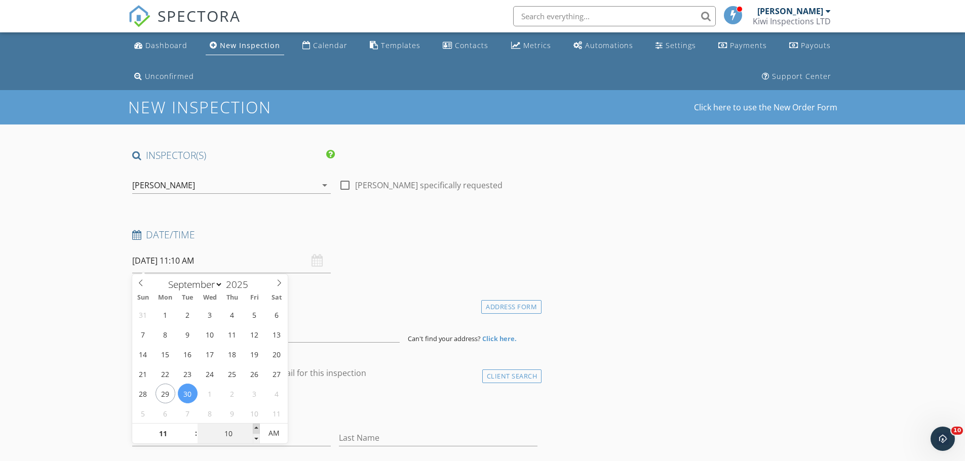
type input "15"
type input "[DATE] 11:15 AM"
click at [256, 427] on span at bounding box center [256, 429] width 7 height 10
type input "20"
type input "30/09/2025 11:20 AM"
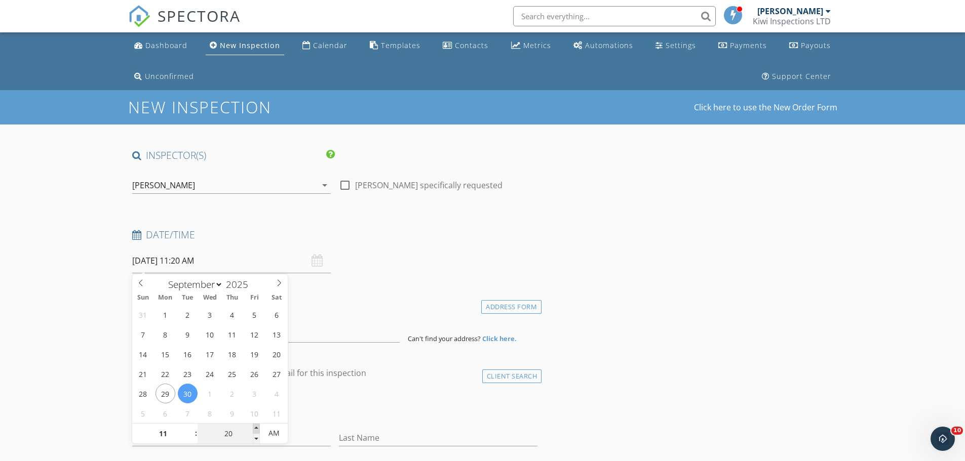
click at [256, 427] on span at bounding box center [256, 429] width 7 height 10
type input "25"
type input "30/09/2025 11:25 AM"
click at [256, 427] on span at bounding box center [256, 429] width 7 height 10
type input "30"
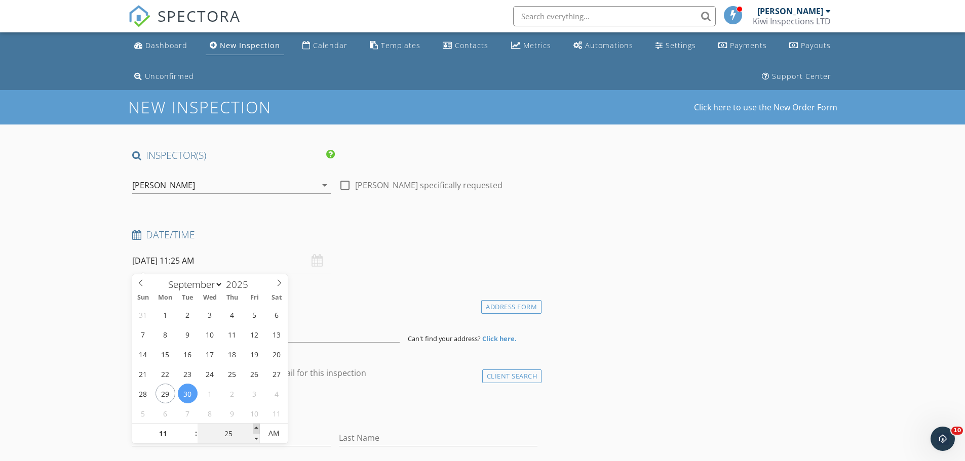
type input "30/09/2025 11:30 AM"
click at [256, 427] on span at bounding box center [256, 429] width 7 height 10
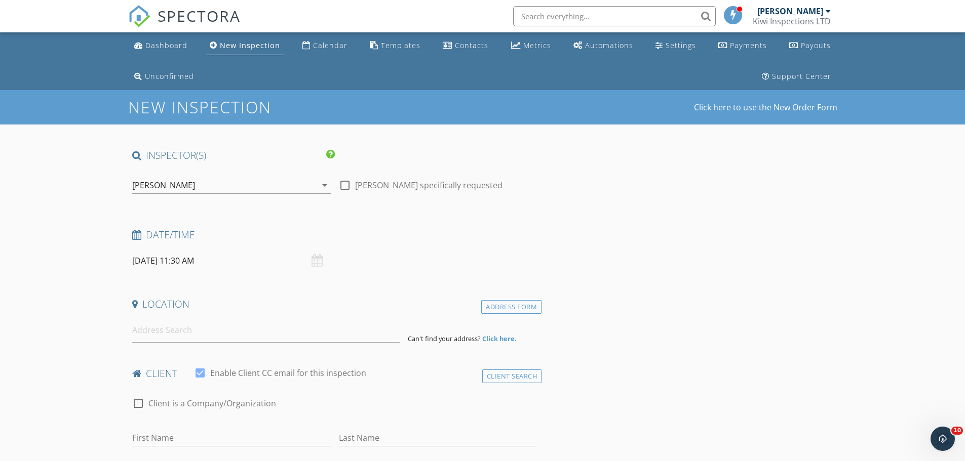
click at [137, 327] on input at bounding box center [265, 330] width 267 height 25
paste input "90 Heberden Avenue, Sumner"
click at [185, 193] on div "[PERSON_NAME]" at bounding box center [224, 185] width 184 height 16
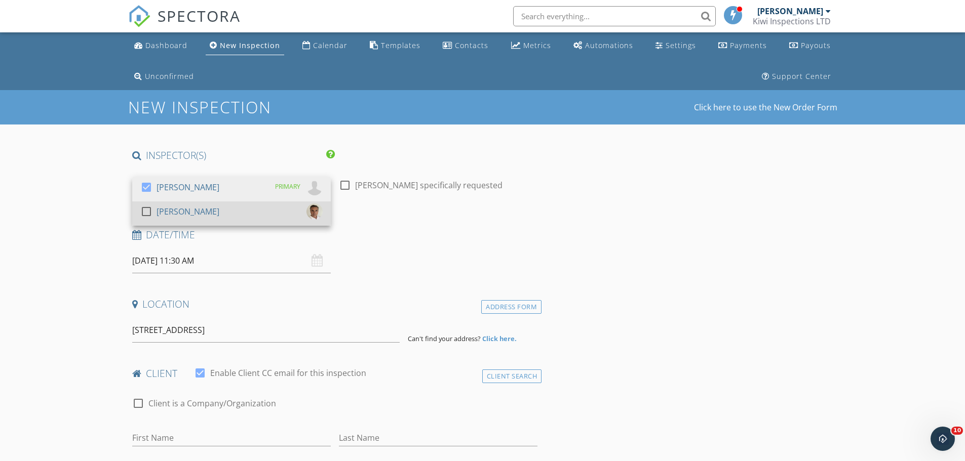
click at [184, 216] on div "[PERSON_NAME]" at bounding box center [188, 212] width 63 height 16
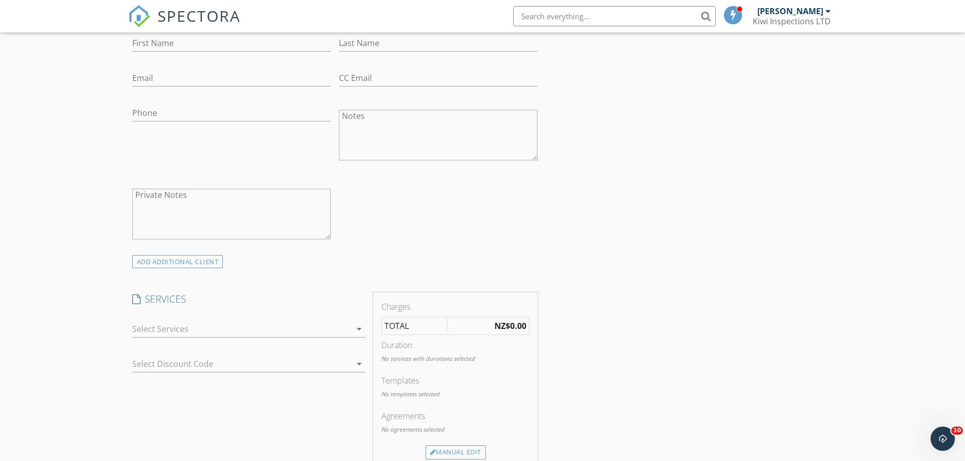
scroll to position [405, 0]
click at [148, 328] on div at bounding box center [241, 329] width 219 height 16
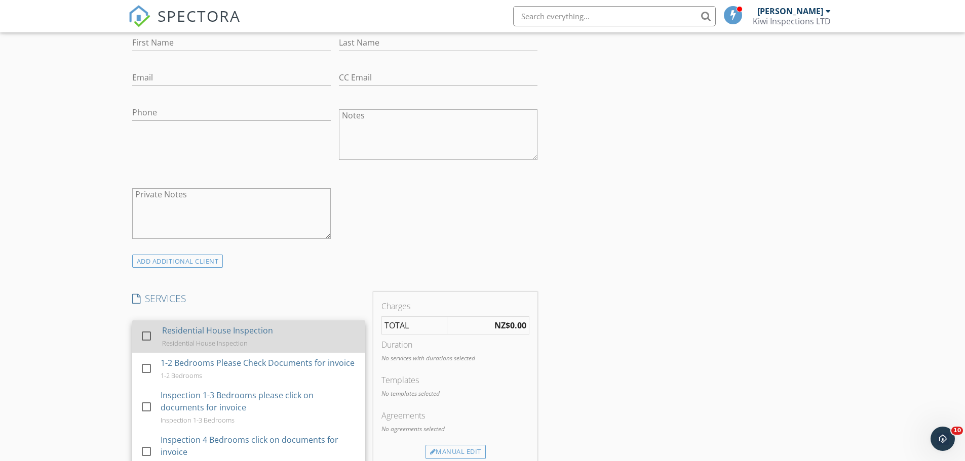
click at [152, 328] on div "check_box_outline_blank" at bounding box center [148, 338] width 16 height 20
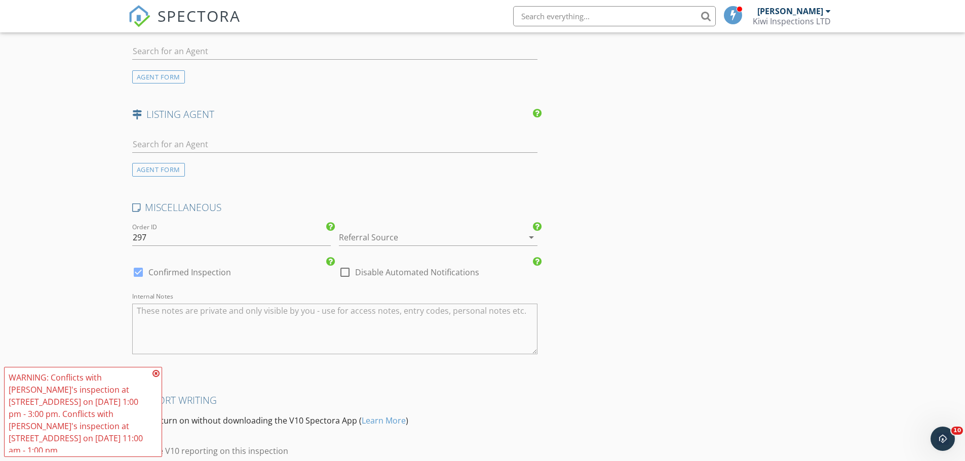
scroll to position [1188, 0]
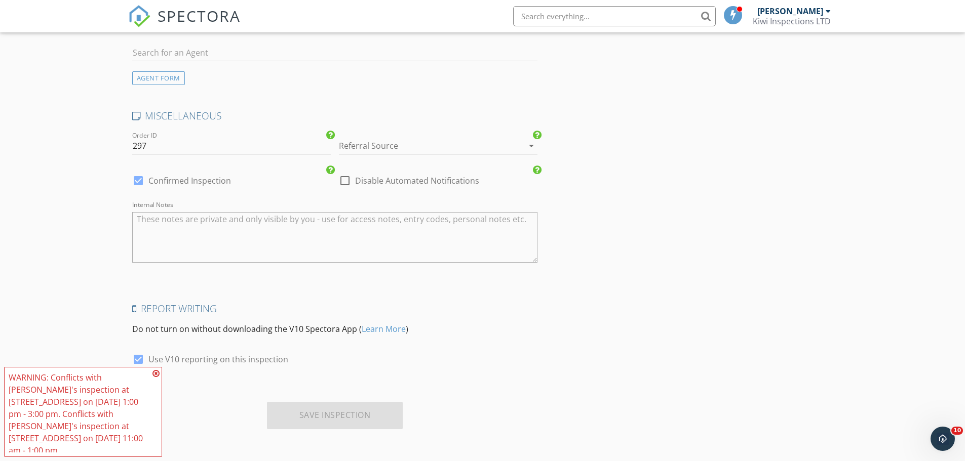
click at [153, 378] on icon at bounding box center [155, 374] width 7 height 8
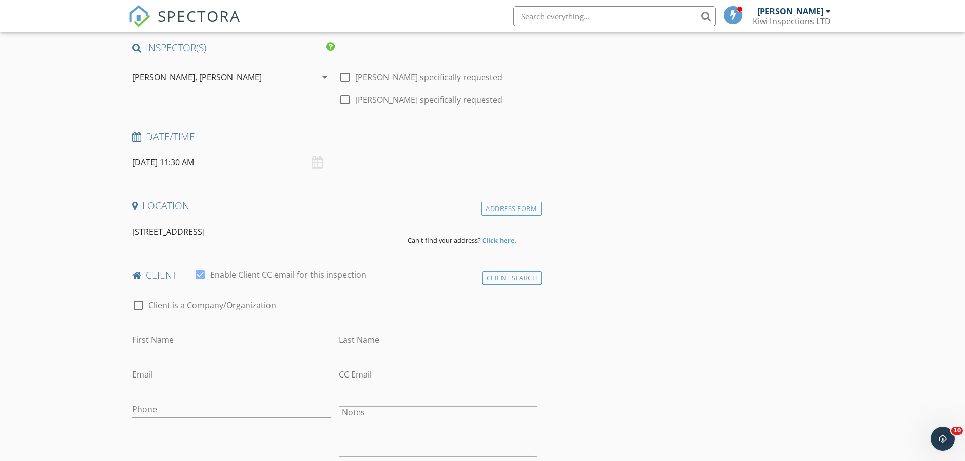
scroll to position [0, 0]
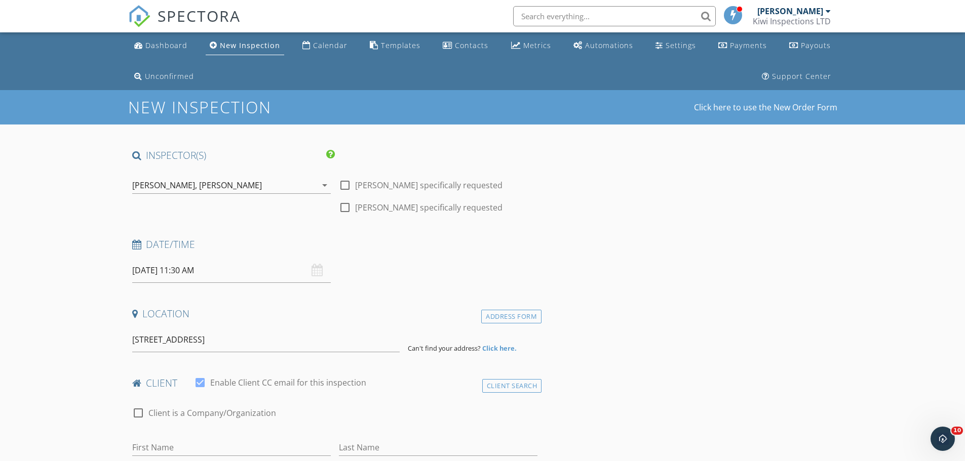
click at [234, 277] on input "30/09/2025 11:30 AM" at bounding box center [231, 270] width 199 height 25
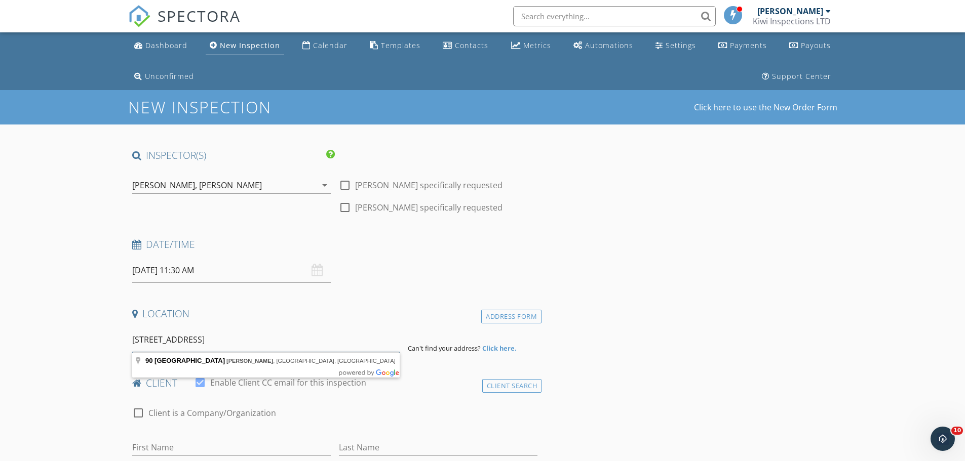
click at [253, 347] on input "90 Heberden Avenue, Sumner" at bounding box center [265, 340] width 267 height 25
type input "90 Heberden Avenue, Sumner, Christchurch, New Zealand"
